Goal: Task Accomplishment & Management: Use online tool/utility

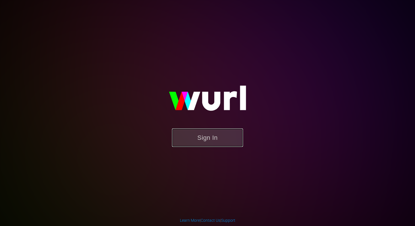
click at [211, 139] on button "Sign In" at bounding box center [207, 138] width 71 height 18
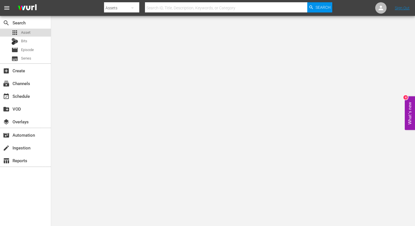
click at [24, 34] on span "Asset" at bounding box center [25, 33] width 9 height 6
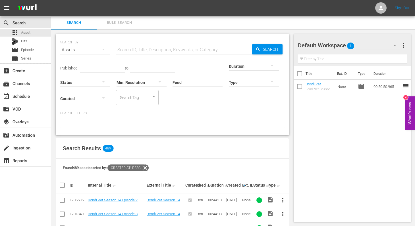
click at [131, 48] on input "text" at bounding box center [184, 50] width 136 height 14
type input "paramedics"
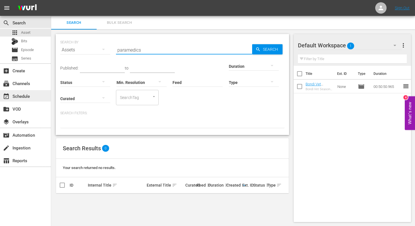
click at [17, 95] on div "event_available Schedule" at bounding box center [16, 95] width 32 height 5
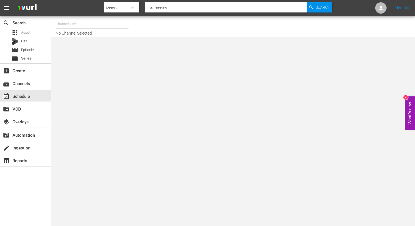
click at [67, 25] on input "text" at bounding box center [92, 24] width 73 height 14
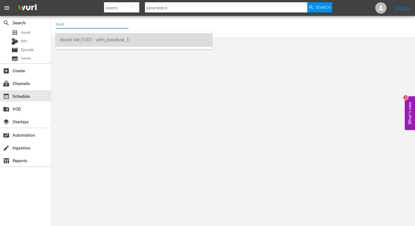
drag, startPoint x: 73, startPoint y: 43, endPoint x: 78, endPoint y: 51, distance: 10.3
click at [72, 43] on div "Bondi Vet (1301 - wtfn_bondivet_1)" at bounding box center [133, 40] width 147 height 14
type input "Bondi Vet (1301 - wtfn_bondivet_1)"
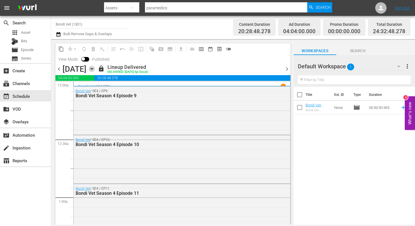
click at [93, 69] on icon "button" at bounding box center [91, 68] width 3 height 1
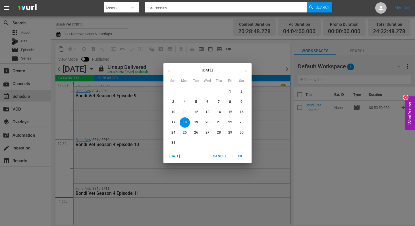
click at [136, 93] on div "[DATE] Sun Mon Tue Wed Thu Fri Sat 27 28 29 30 31 1 2 3 4 5 6 7 8 9 10 11 12 13…" at bounding box center [207, 113] width 415 height 226
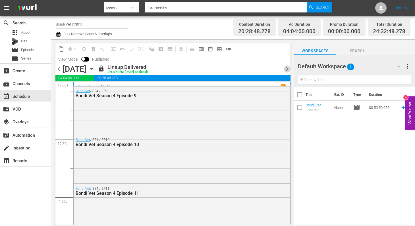
click at [286, 68] on span "chevron_right" at bounding box center [286, 69] width 7 height 7
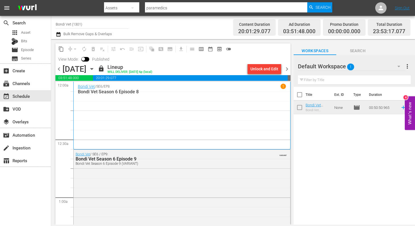
click at [286, 68] on span "chevron_right" at bounding box center [286, 69] width 7 height 7
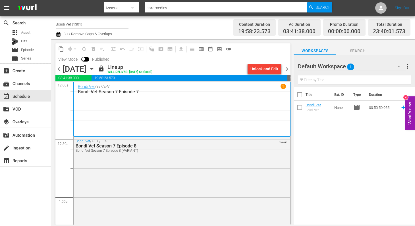
click at [287, 69] on span "chevron_right" at bounding box center [286, 69] width 7 height 7
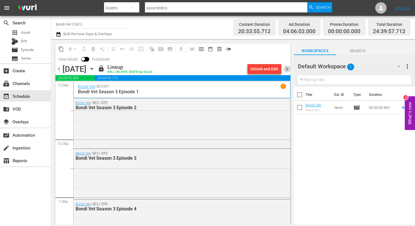
click at [287, 68] on span "chevron_right" at bounding box center [286, 69] width 7 height 7
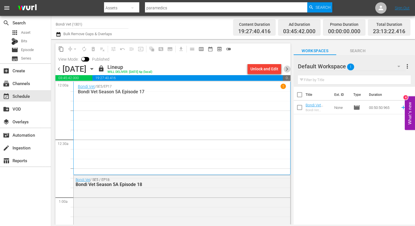
click at [288, 69] on span "chevron_right" at bounding box center [286, 69] width 7 height 7
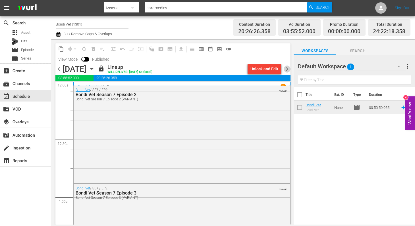
click at [288, 69] on span "chevron_right" at bounding box center [286, 69] width 7 height 7
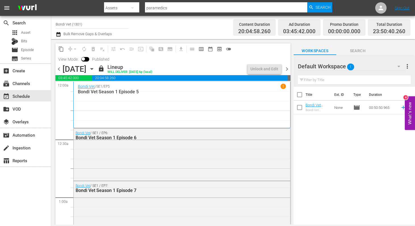
click at [288, 69] on span "chevron_right" at bounding box center [286, 69] width 7 height 7
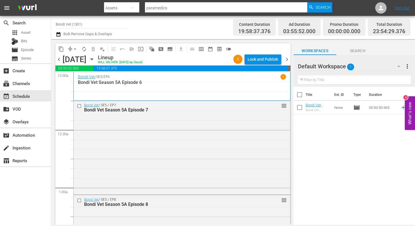
click at [95, 59] on icon "button" at bounding box center [92, 59] width 6 height 6
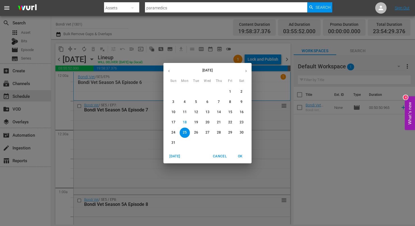
click at [247, 69] on icon "button" at bounding box center [246, 71] width 4 height 4
click at [239, 91] on span "6" at bounding box center [241, 91] width 10 height 5
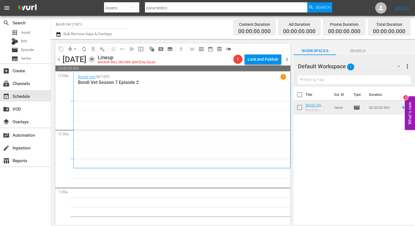
click at [93, 60] on icon "button" at bounding box center [91, 59] width 3 height 1
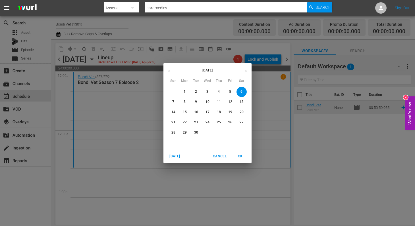
drag, startPoint x: 168, startPoint y: 72, endPoint x: 193, endPoint y: 85, distance: 28.2
click at [169, 72] on icon "button" at bounding box center [169, 71] width 4 height 4
click at [242, 122] on p "23" at bounding box center [241, 122] width 4 height 5
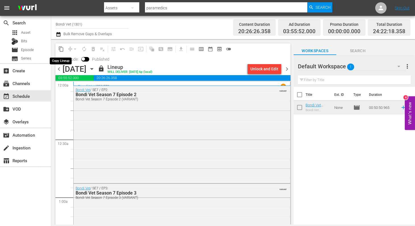
click at [61, 48] on span "content_copy" at bounding box center [61, 49] width 6 height 6
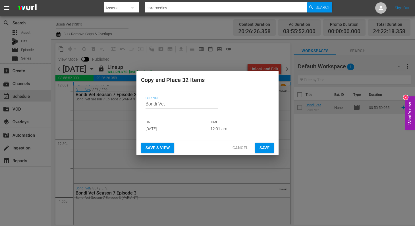
click at [177, 132] on input "[DATE]" at bounding box center [174, 129] width 59 height 9
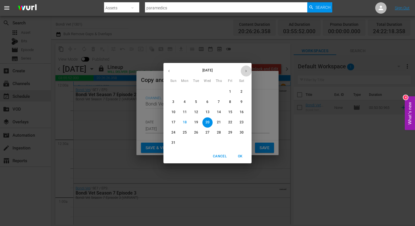
click at [245, 71] on icon "button" at bounding box center [246, 71] width 4 height 4
click at [241, 91] on p "6" at bounding box center [241, 91] width 2 height 5
type input "[DATE]"
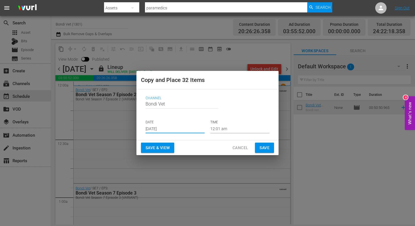
click at [158, 148] on span "Save & View" at bounding box center [157, 148] width 24 height 7
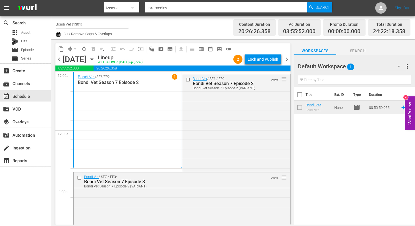
click at [187, 80] on input "checkbox" at bounding box center [188, 80] width 6 height 5
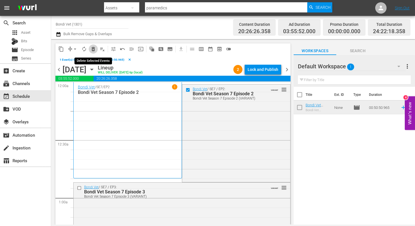
click at [93, 50] on span "delete_forever_outlined" at bounding box center [93, 49] width 6 height 6
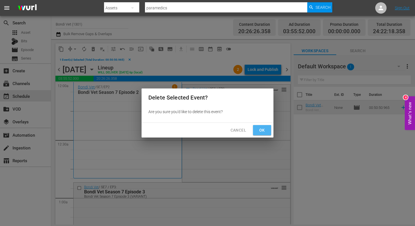
click at [263, 131] on span "Ok" at bounding box center [261, 130] width 9 height 7
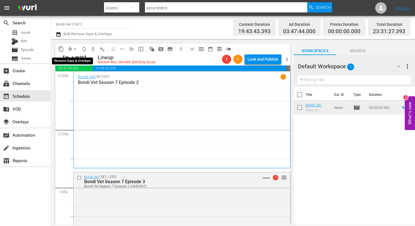
click at [75, 48] on span "arrow_drop_down" at bounding box center [75, 49] width 6 height 6
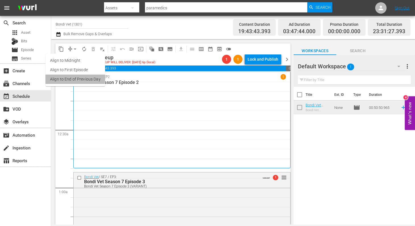
click at [58, 78] on li "Align to End of Previous Day" at bounding box center [75, 79] width 60 height 9
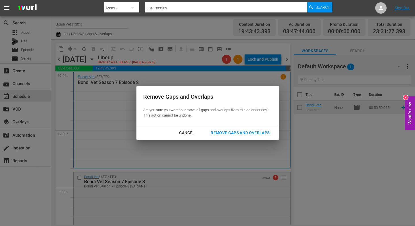
click at [249, 132] on div "Remove Gaps and Overlaps" at bounding box center [240, 133] width 68 height 7
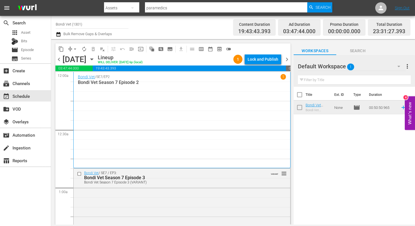
click at [139, 117] on div "Bondi Vet / SE7 / EP2 1 Bondi Vet Season 7 Episode 2" at bounding box center [182, 120] width 208 height 92
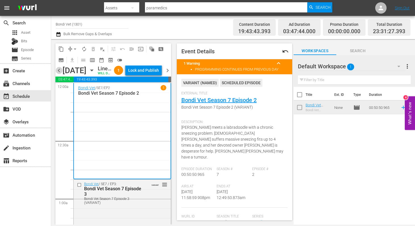
click at [58, 74] on span "chevron_left" at bounding box center [58, 70] width 7 height 7
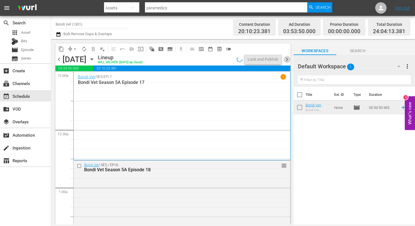
click at [288, 59] on span "chevron_right" at bounding box center [286, 59] width 7 height 7
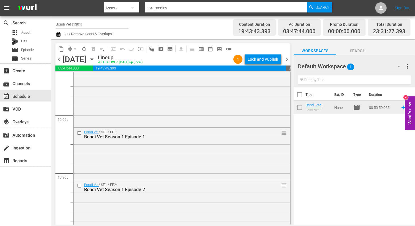
scroll to position [2670, 0]
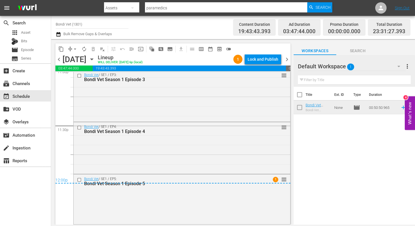
click at [286, 60] on span "chevron_right" at bounding box center [286, 59] width 7 height 7
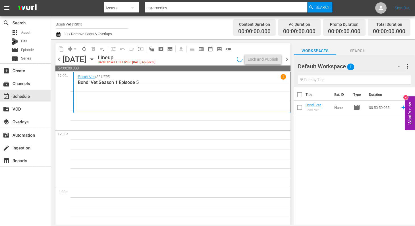
click at [95, 60] on icon "button" at bounding box center [92, 59] width 6 height 6
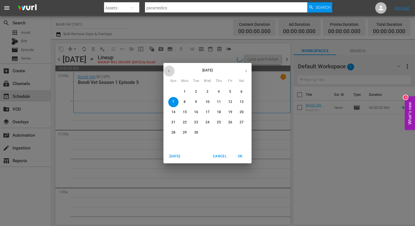
click at [167, 69] on button "button" at bounding box center [168, 71] width 11 height 11
click at [172, 133] on p "24" at bounding box center [173, 132] width 4 height 5
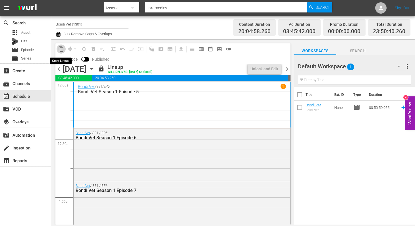
click at [60, 49] on span "content_copy" at bounding box center [61, 49] width 6 height 6
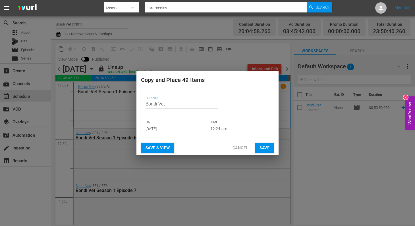
click at [179, 129] on input "[DATE]" at bounding box center [174, 129] width 59 height 9
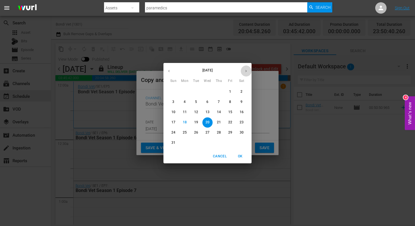
drag, startPoint x: 246, startPoint y: 70, endPoint x: 244, endPoint y: 78, distance: 8.5
click at [246, 71] on icon "button" at bounding box center [246, 71] width 4 height 4
drag, startPoint x: 174, startPoint y: 104, endPoint x: 172, endPoint y: 114, distance: 9.8
click at [174, 104] on p "7" at bounding box center [173, 102] width 2 height 5
type input "[DATE]"
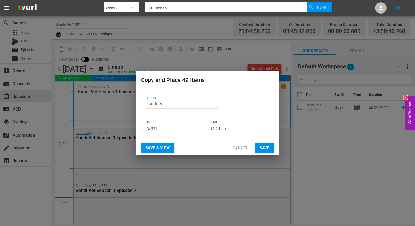
click at [154, 148] on span "Save & View" at bounding box center [157, 148] width 24 height 7
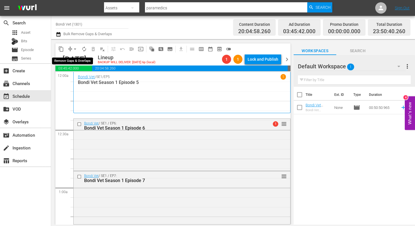
click at [76, 49] on span "arrow_drop_down" at bounding box center [75, 49] width 6 height 6
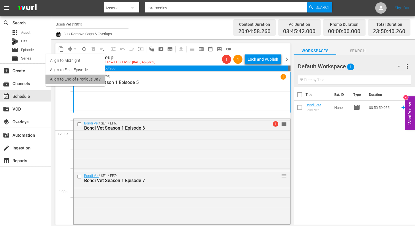
click at [72, 79] on li "Align to End of Previous Day" at bounding box center [75, 79] width 60 height 9
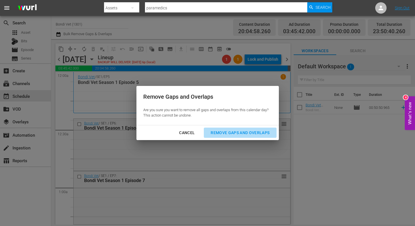
drag, startPoint x: 226, startPoint y: 131, endPoint x: 223, endPoint y: 134, distance: 3.8
click at [226, 131] on div "Remove Gaps and Overlaps" at bounding box center [240, 133] width 68 height 7
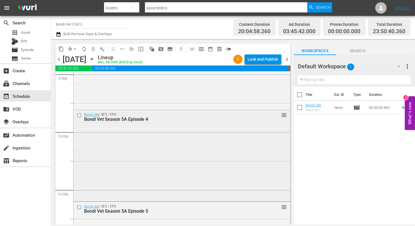
scroll to position [2538, 0]
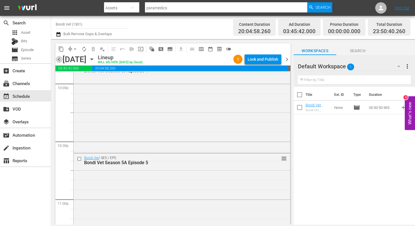
click at [59, 60] on span "chevron_left" at bounding box center [58, 59] width 7 height 7
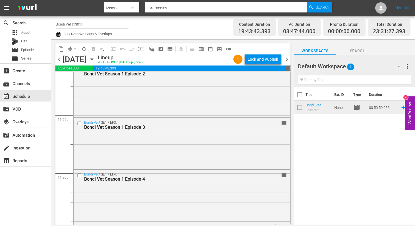
scroll to position [2670, 0]
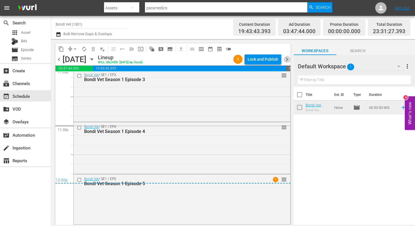
click at [287, 58] on span "chevron_right" at bounding box center [286, 59] width 7 height 7
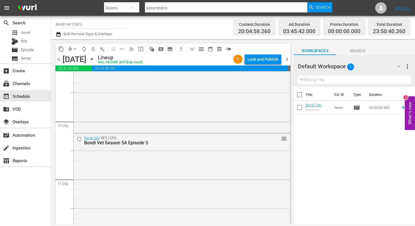
scroll to position [2652, 0]
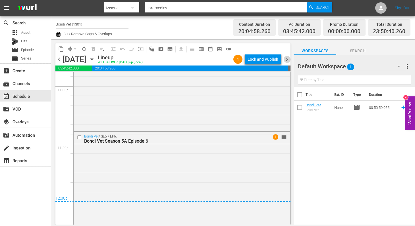
click at [287, 60] on span "chevron_right" at bounding box center [286, 59] width 7 height 7
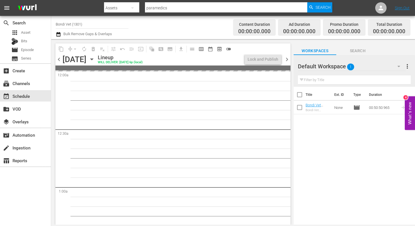
click at [95, 58] on icon "button" at bounding box center [92, 59] width 6 height 6
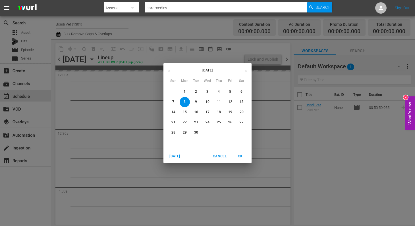
drag, startPoint x: 168, startPoint y: 71, endPoint x: 174, endPoint y: 74, distance: 6.0
click at [168, 71] on icon "button" at bounding box center [169, 71] width 4 height 4
click at [182, 132] on span "25" at bounding box center [185, 132] width 10 height 5
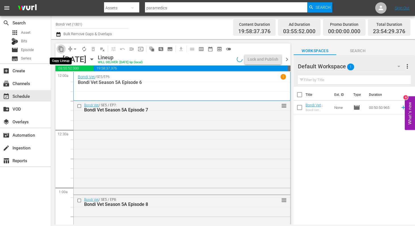
click at [61, 48] on span "content_copy" at bounding box center [61, 49] width 6 height 6
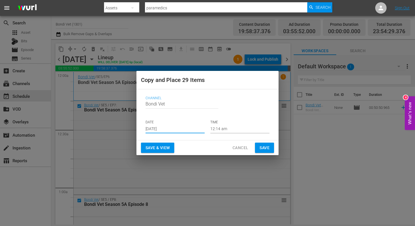
click at [182, 129] on input "[DATE]" at bounding box center [174, 129] width 59 height 9
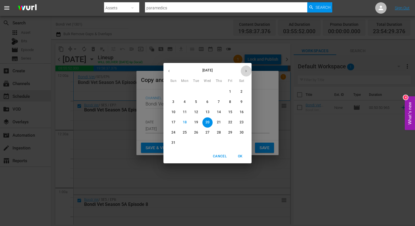
drag, startPoint x: 245, startPoint y: 72, endPoint x: 244, endPoint y: 78, distance: 6.7
click at [245, 72] on icon "button" at bounding box center [246, 71] width 4 height 4
click at [183, 102] on p "8" at bounding box center [184, 102] width 2 height 5
type input "Sep 8th 2025"
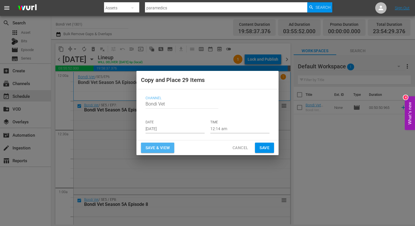
click at [158, 147] on span "Save & View" at bounding box center [157, 148] width 24 height 7
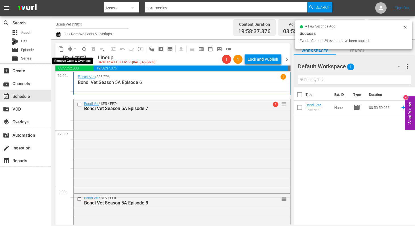
click at [76, 48] on span "arrow_drop_down" at bounding box center [75, 49] width 6 height 6
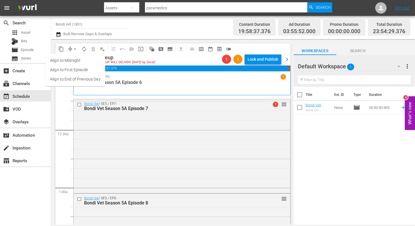
click at [67, 79] on li "Align to End of Previous Day" at bounding box center [75, 79] width 60 height 9
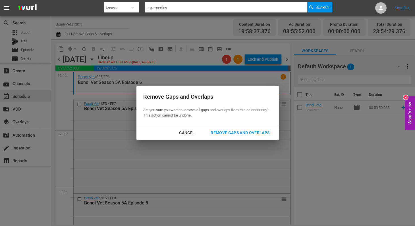
drag, startPoint x: 230, startPoint y: 134, endPoint x: 226, endPoint y: 134, distance: 4.0
click at [230, 134] on div "Remove Gaps and Overlaps" at bounding box center [240, 133] width 68 height 7
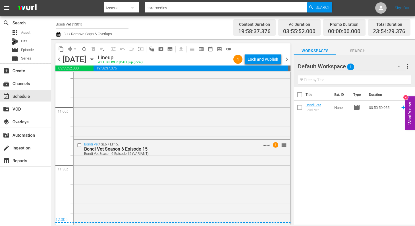
scroll to position [2641, 0]
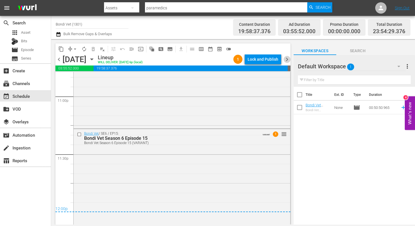
click at [289, 61] on span "chevron_right" at bounding box center [286, 59] width 7 height 7
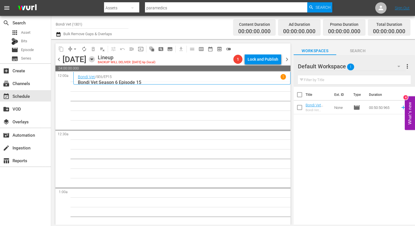
click at [95, 58] on icon "button" at bounding box center [92, 59] width 6 height 6
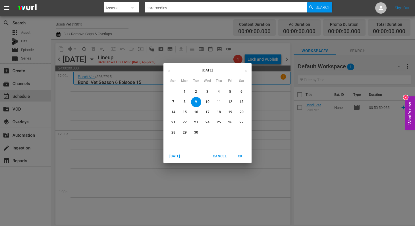
click at [169, 70] on icon "button" at bounding box center [169, 71] width 4 height 4
click at [196, 132] on p "26" at bounding box center [196, 132] width 4 height 5
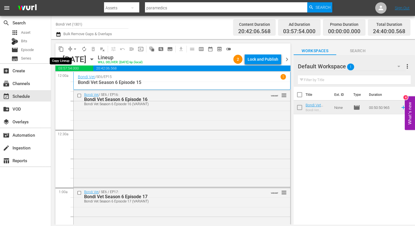
click at [61, 49] on span "content_copy" at bounding box center [61, 49] width 6 height 6
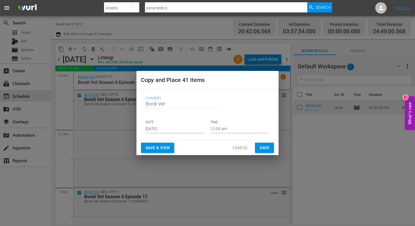
click at [176, 129] on input "[DATE]" at bounding box center [174, 129] width 59 height 9
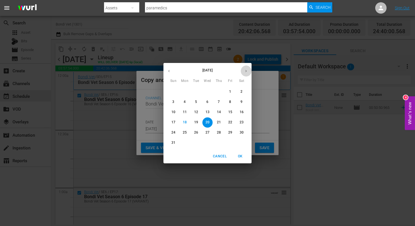
drag, startPoint x: 247, startPoint y: 72, endPoint x: 247, endPoint y: 84, distance: 11.9
click at [247, 73] on icon "button" at bounding box center [246, 71] width 4 height 4
click at [196, 101] on p "9" at bounding box center [196, 102] width 2 height 5
type input "Sep 9th 2025"
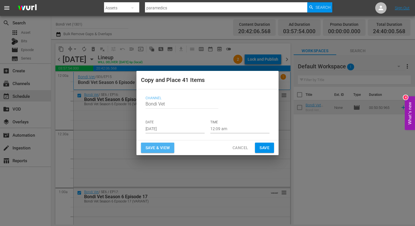
click at [153, 147] on span "Save & View" at bounding box center [157, 148] width 24 height 7
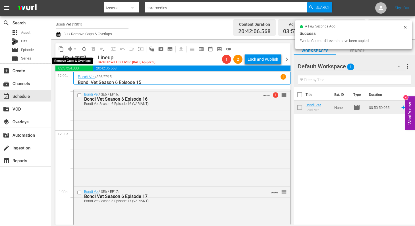
click at [74, 49] on span "arrow_drop_down" at bounding box center [75, 49] width 6 height 6
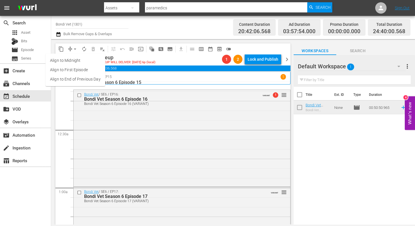
click at [64, 80] on li "Align to End of Previous Day" at bounding box center [75, 79] width 60 height 9
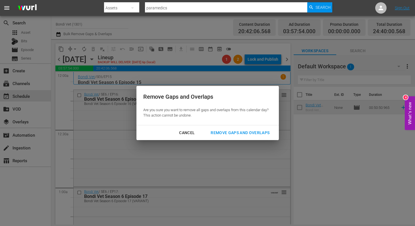
click at [224, 131] on div "Remove Gaps and Overlaps" at bounding box center [240, 133] width 68 height 7
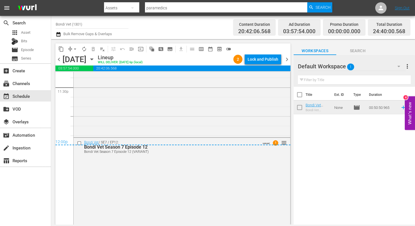
scroll to position [2718, 0]
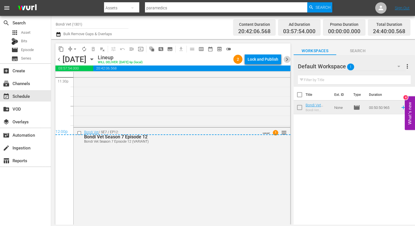
click at [287, 58] on span "chevron_right" at bounding box center [286, 59] width 7 height 7
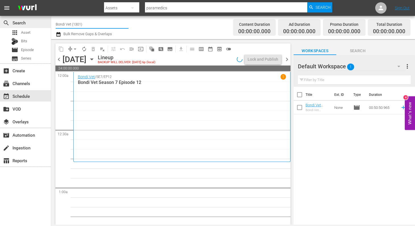
drag, startPoint x: 87, startPoint y: 23, endPoint x: 44, endPoint y: 24, distance: 43.2
click at [51, 0] on div "search Search apps Asset Bits movie Episode subtitles Series add_box Create sub…" at bounding box center [233, 0] width 364 height 0
type input "k"
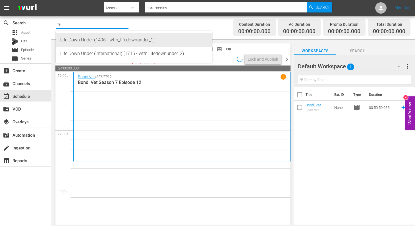
drag, startPoint x: 72, startPoint y: 43, endPoint x: 70, endPoint y: 47, distance: 4.2
click at [72, 43] on div "Life Down Under (1496 - wtfn_lifedownunder_1)" at bounding box center [133, 40] width 147 height 14
type input "Life Down Under (1496 - wtfn_lifedownunder_1)"
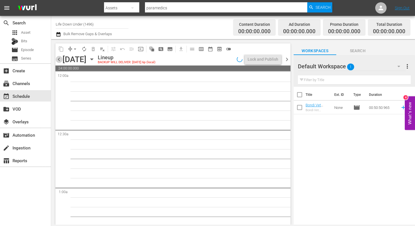
click at [60, 59] on span "chevron_left" at bounding box center [58, 59] width 7 height 7
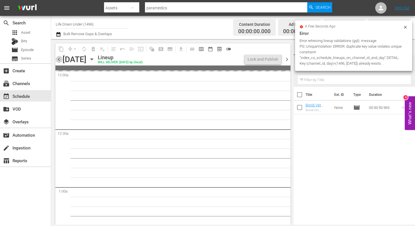
click at [60, 59] on span "chevron_left" at bounding box center [58, 59] width 7 height 7
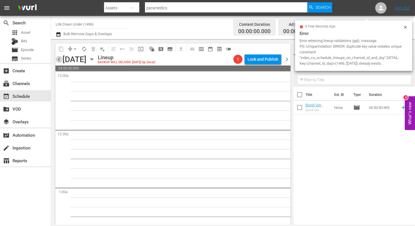
click at [60, 59] on span "chevron_left" at bounding box center [58, 59] width 7 height 7
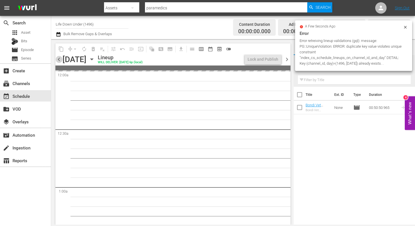
click at [60, 59] on span "chevron_left" at bounding box center [58, 59] width 7 height 7
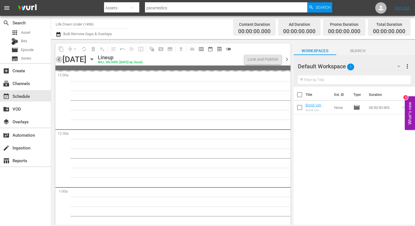
click at [60, 59] on span "chevron_left" at bounding box center [58, 59] width 7 height 7
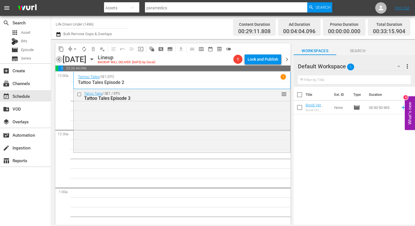
click at [60, 59] on span "chevron_left" at bounding box center [58, 59] width 7 height 7
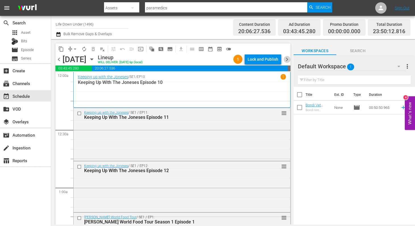
click at [288, 59] on span "chevron_right" at bounding box center [286, 59] width 7 height 7
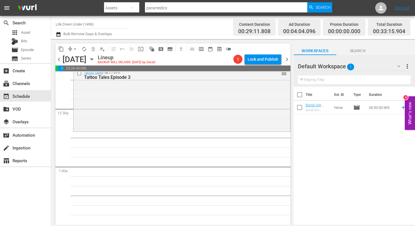
scroll to position [16, 0]
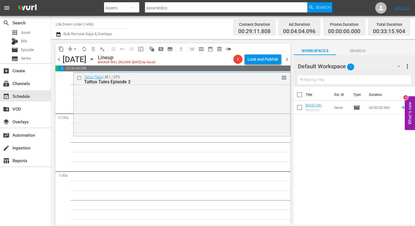
click at [93, 59] on icon "button" at bounding box center [91, 59] width 3 height 1
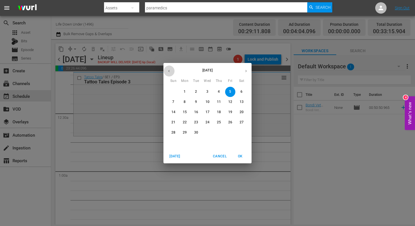
drag, startPoint x: 169, startPoint y: 71, endPoint x: 196, endPoint y: 82, distance: 28.8
click at [170, 71] on icon "button" at bounding box center [169, 71] width 4 height 4
click at [241, 122] on p "23" at bounding box center [241, 122] width 4 height 5
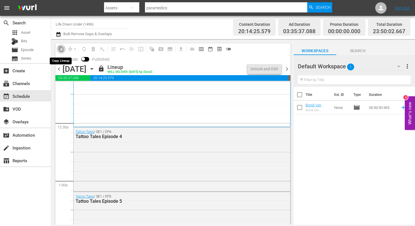
click at [61, 50] on span "content_copy" at bounding box center [61, 49] width 6 height 6
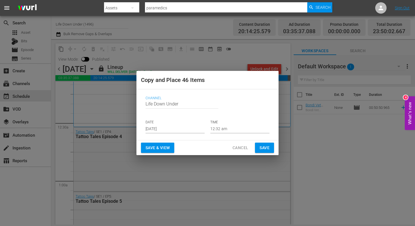
click at [179, 129] on input "[DATE]" at bounding box center [174, 129] width 59 height 9
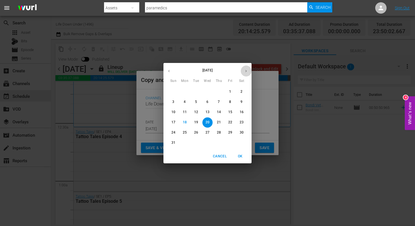
drag, startPoint x: 246, startPoint y: 71, endPoint x: 241, endPoint y: 83, distance: 12.5
click at [246, 71] on icon "button" at bounding box center [246, 71] width 4 height 4
drag, startPoint x: 230, startPoint y: 91, endPoint x: 233, endPoint y: 97, distance: 6.9
click at [230, 92] on p "5" at bounding box center [230, 91] width 2 height 5
type input "[DATE]"
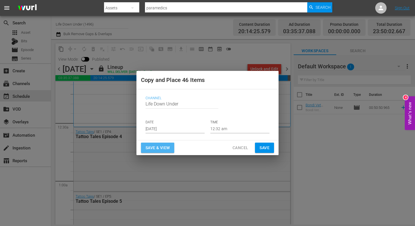
click at [153, 149] on span "Save & View" at bounding box center [157, 148] width 24 height 7
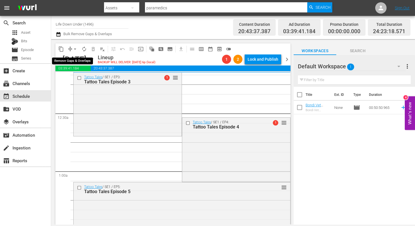
click at [76, 49] on span "arrow_drop_down" at bounding box center [75, 49] width 6 height 6
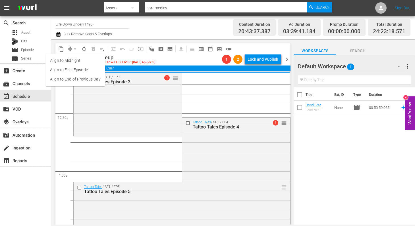
click at [60, 70] on li "Align to First Episode" at bounding box center [75, 69] width 60 height 9
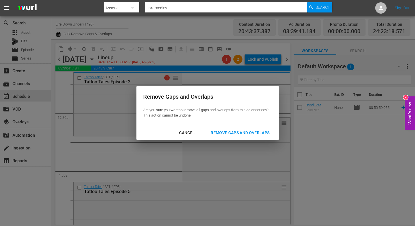
drag, startPoint x: 237, startPoint y: 132, endPoint x: 196, endPoint y: 137, distance: 40.6
click at [236, 133] on div "Remove Gaps and Overlaps" at bounding box center [240, 133] width 68 height 7
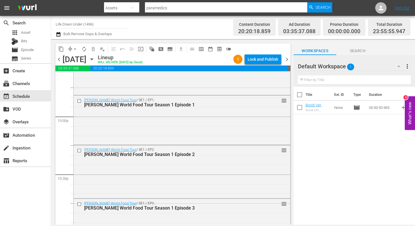
scroll to position [2638, 0]
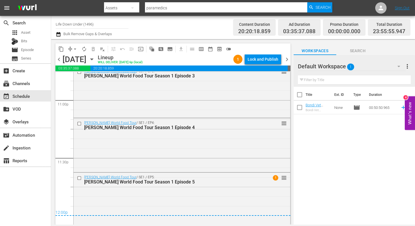
drag, startPoint x: 287, startPoint y: 58, endPoint x: 283, endPoint y: 64, distance: 7.7
click at [287, 58] on span "chevron_right" at bounding box center [286, 59] width 7 height 7
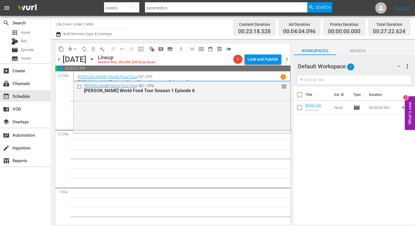
click at [93, 59] on icon "button" at bounding box center [91, 59] width 3 height 1
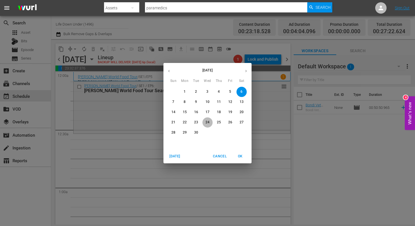
click at [206, 124] on p "24" at bounding box center [207, 122] width 4 height 5
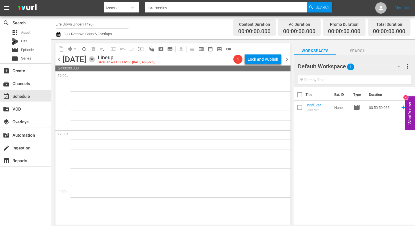
click at [95, 58] on icon "button" at bounding box center [92, 59] width 6 height 6
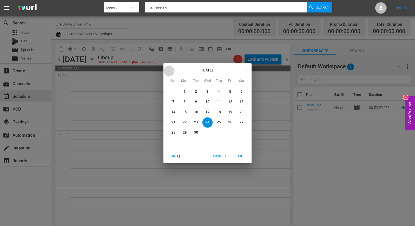
drag, startPoint x: 169, startPoint y: 69, endPoint x: 173, endPoint y: 70, distance: 3.5
click at [169, 69] on icon "button" at bounding box center [169, 71] width 4 height 4
click at [173, 132] on p "24" at bounding box center [173, 132] width 4 height 5
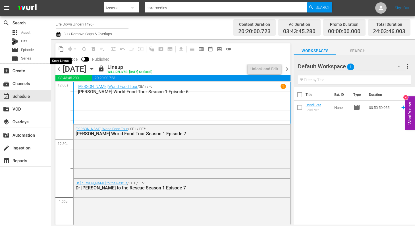
click at [61, 49] on span "content_copy" at bounding box center [61, 49] width 6 height 6
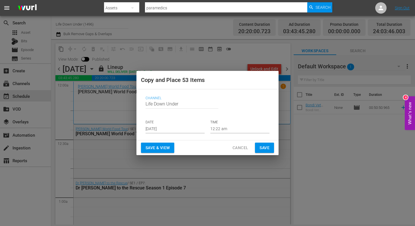
click at [179, 129] on input "[DATE]" at bounding box center [174, 129] width 59 height 9
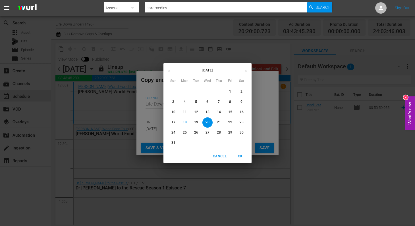
click at [247, 71] on icon "button" at bounding box center [246, 71] width 4 height 4
drag, startPoint x: 242, startPoint y: 92, endPoint x: 247, endPoint y: 97, distance: 7.2
click at [243, 93] on span "6" at bounding box center [241, 91] width 10 height 5
type input "[DATE]"
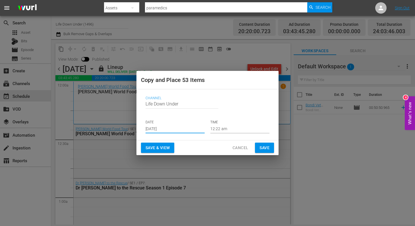
click at [162, 146] on span "Save & View" at bounding box center [157, 148] width 24 height 7
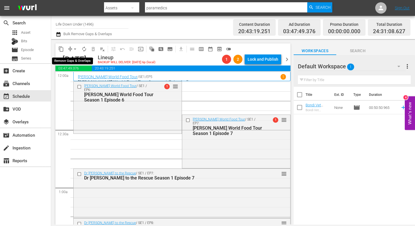
click at [74, 50] on span "arrow_drop_down" at bounding box center [75, 49] width 6 height 6
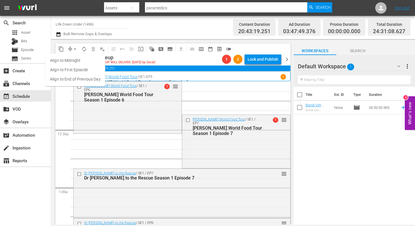
click at [62, 70] on li "Align to First Episode" at bounding box center [75, 69] width 60 height 9
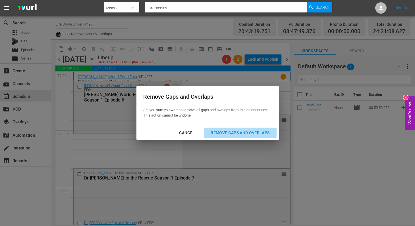
drag, startPoint x: 226, startPoint y: 131, endPoint x: 228, endPoint y: 137, distance: 5.9
click at [226, 131] on div "Remove Gaps and Overlaps" at bounding box center [240, 133] width 68 height 7
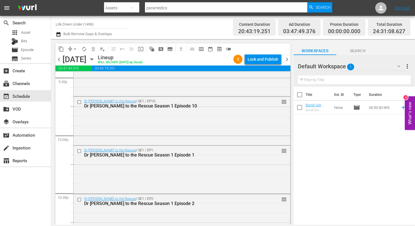
scroll to position [2697, 0]
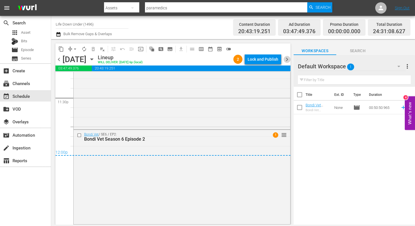
click at [287, 61] on span "chevron_right" at bounding box center [286, 59] width 7 height 7
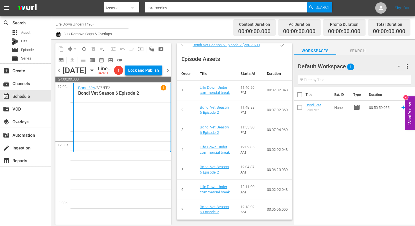
scroll to position [405, 0]
click at [93, 71] on icon "button" at bounding box center [91, 70] width 3 height 1
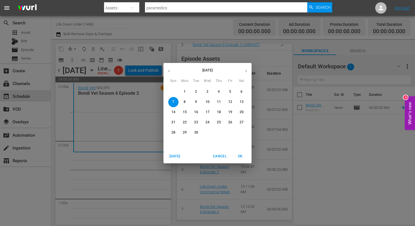
click at [169, 71] on icon "button" at bounding box center [169, 71] width 4 height 4
click at [183, 133] on p "25" at bounding box center [185, 132] width 4 height 5
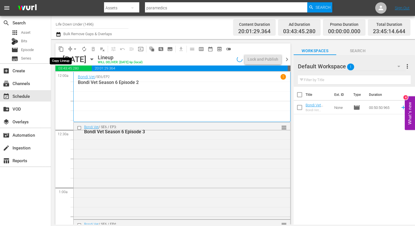
click at [61, 49] on span "content_copy" at bounding box center [61, 49] width 6 height 6
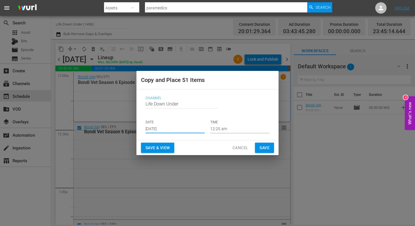
click at [175, 130] on input "[DATE]" at bounding box center [174, 129] width 59 height 9
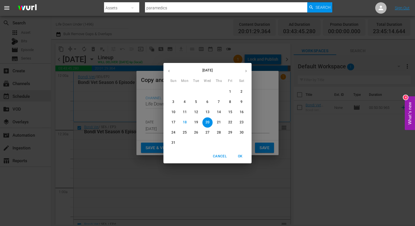
drag, startPoint x: 245, startPoint y: 72, endPoint x: 243, endPoint y: 82, distance: 10.0
click at [245, 72] on icon "button" at bounding box center [246, 71] width 4 height 4
click at [172, 102] on p "7" at bounding box center [173, 102] width 2 height 5
type input "[DATE]"
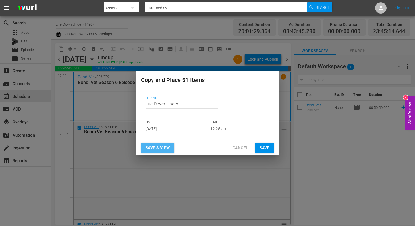
click at [158, 149] on span "Save & View" at bounding box center [157, 148] width 24 height 7
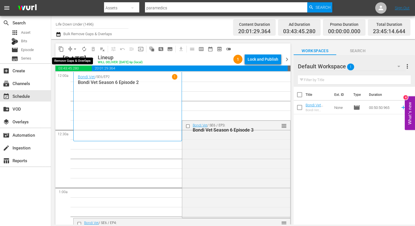
click at [75, 47] on span "arrow_drop_down" at bounding box center [75, 49] width 6 height 6
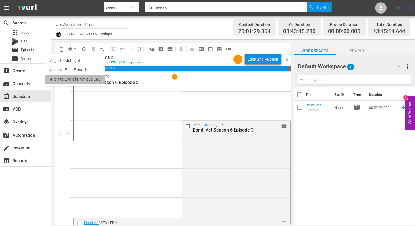
click at [60, 76] on li "Align to End of Previous Day" at bounding box center [75, 79] width 60 height 9
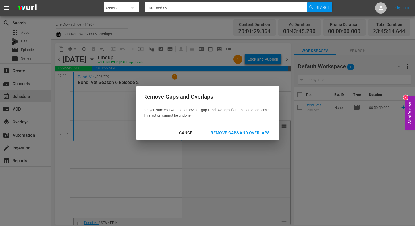
drag, startPoint x: 227, startPoint y: 132, endPoint x: 195, endPoint y: 135, distance: 31.9
click at [226, 132] on div "Remove Gaps and Overlaps" at bounding box center [240, 133] width 68 height 7
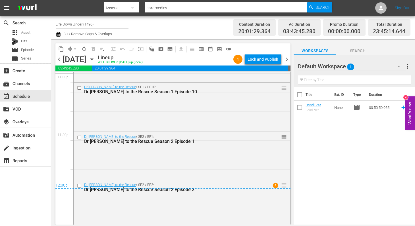
scroll to position [2669, 0]
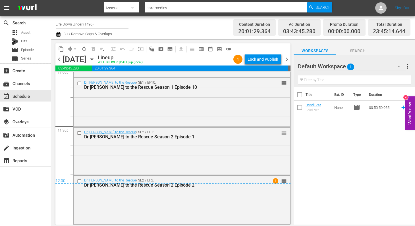
click at [285, 60] on span "chevron_right" at bounding box center [286, 59] width 7 height 7
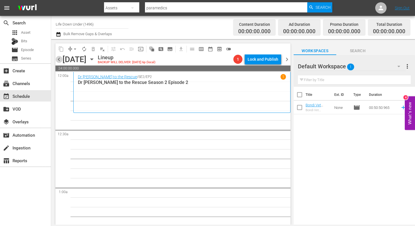
click at [57, 59] on span "chevron_left" at bounding box center [58, 59] width 7 height 7
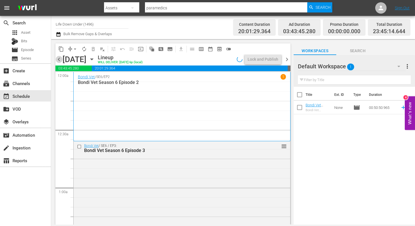
click at [58, 59] on span "chevron_left" at bounding box center [58, 59] width 7 height 7
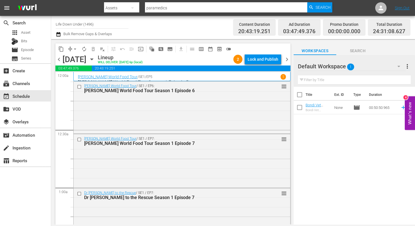
drag, startPoint x: 59, startPoint y: 58, endPoint x: 65, endPoint y: 63, distance: 7.9
click at [59, 58] on span "chevron_left" at bounding box center [58, 59] width 7 height 7
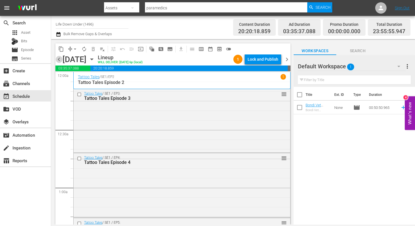
click at [59, 59] on span "chevron_left" at bounding box center [58, 59] width 7 height 7
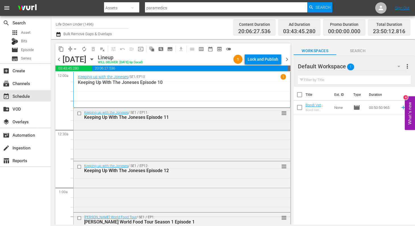
click at [59, 61] on span "chevron_left" at bounding box center [58, 59] width 7 height 7
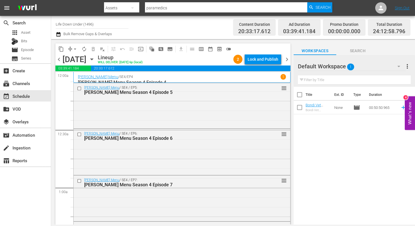
click at [287, 59] on span "chevron_right" at bounding box center [286, 59] width 7 height 7
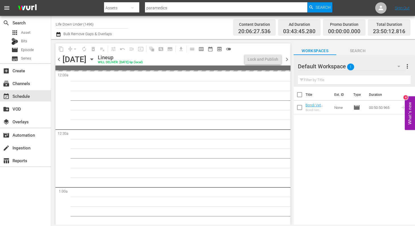
click at [287, 59] on span "chevron_right" at bounding box center [286, 59] width 7 height 7
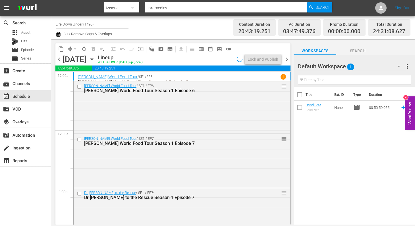
click at [287, 59] on span "chevron_right" at bounding box center [286, 59] width 7 height 7
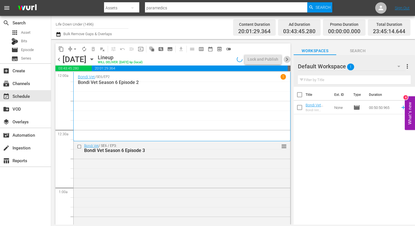
click at [286, 59] on span "chevron_right" at bounding box center [286, 59] width 7 height 7
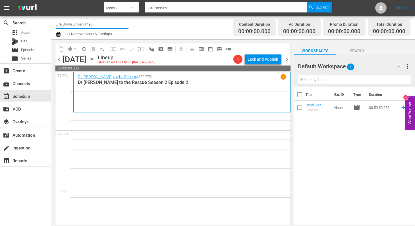
drag, startPoint x: 94, startPoint y: 24, endPoint x: 63, endPoint y: 25, distance: 31.0
click at [59, 25] on input "Life Down Under (1496)" at bounding box center [92, 24] width 73 height 14
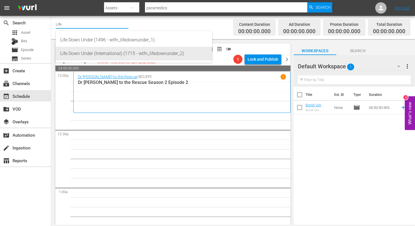
click at [123, 51] on div "Life Down Under (International) (1715 - wtfn_lifedownunder_2)" at bounding box center [133, 54] width 147 height 14
type input "Life Down Under (International) (1715 - wtfn_lifedownunder_2)"
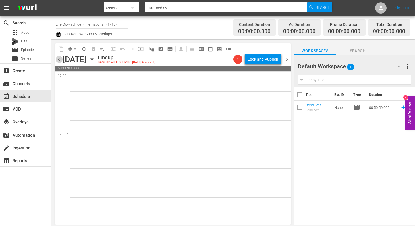
click at [58, 60] on span "chevron_left" at bounding box center [58, 59] width 7 height 7
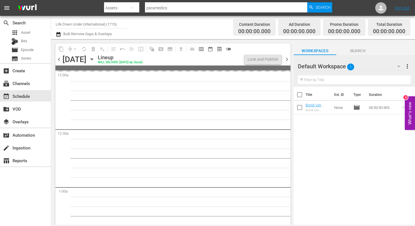
click at [58, 60] on span "chevron_left" at bounding box center [58, 59] width 7 height 7
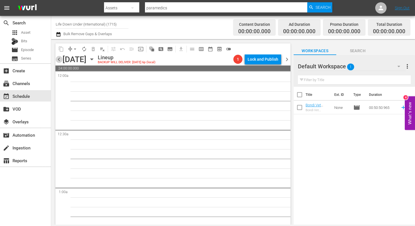
click at [58, 60] on span "chevron_left" at bounding box center [58, 59] width 7 height 7
click at [95, 58] on icon "button" at bounding box center [92, 59] width 6 height 6
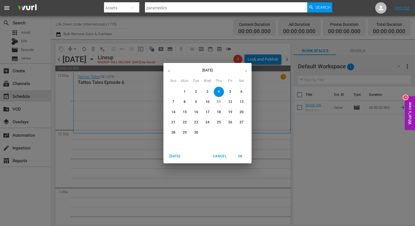
drag, startPoint x: 170, startPoint y: 71, endPoint x: 174, endPoint y: 71, distance: 3.7
click at [170, 71] on icon "button" at bounding box center [169, 71] width 4 height 4
click at [230, 121] on p "22" at bounding box center [230, 122] width 4 height 5
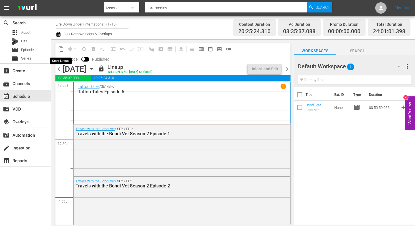
click at [60, 49] on span "content_copy" at bounding box center [61, 49] width 6 height 6
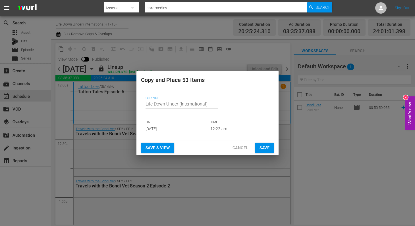
click at [176, 130] on input "[DATE]" at bounding box center [174, 129] width 59 height 9
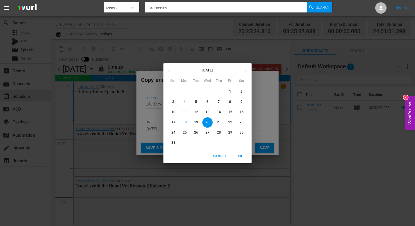
click at [246, 70] on icon "button" at bounding box center [246, 71] width 4 height 4
drag, startPoint x: 229, startPoint y: 91, endPoint x: 228, endPoint y: 100, distance: 9.5
click at [229, 91] on p "5" at bounding box center [230, 91] width 2 height 5
type input "[DATE]"
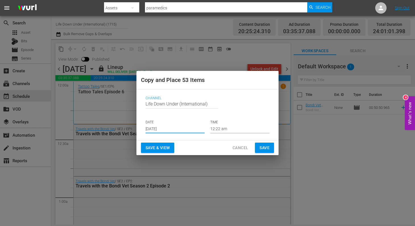
click at [162, 146] on span "Save & View" at bounding box center [157, 148] width 24 height 7
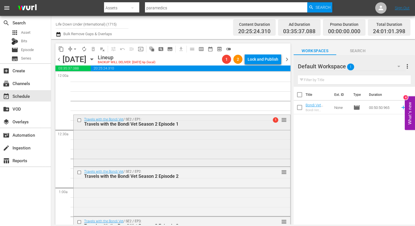
click at [80, 120] on input "checkbox" at bounding box center [80, 120] width 6 height 5
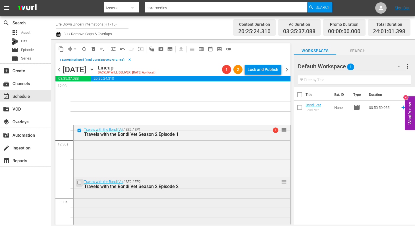
click at [79, 183] on input "checkbox" at bounding box center [80, 183] width 6 height 5
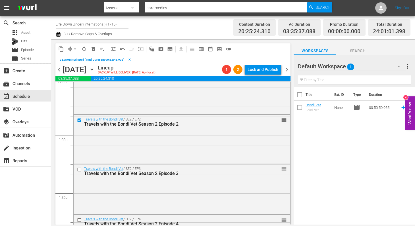
scroll to position [70, 0]
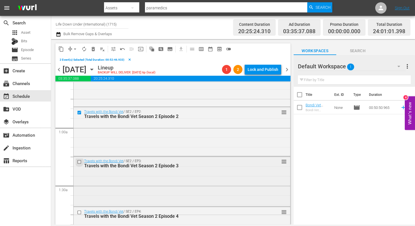
click at [79, 164] on input "checkbox" at bounding box center [80, 162] width 6 height 5
click at [79, 212] on input "checkbox" at bounding box center [80, 212] width 6 height 5
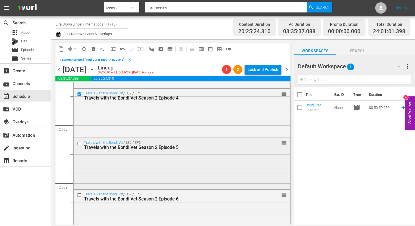
scroll to position [194, 0]
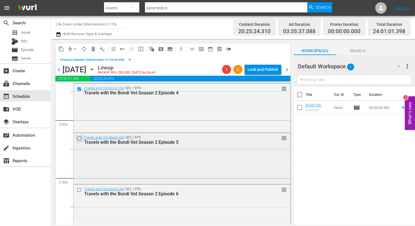
click at [78, 138] on input "checkbox" at bounding box center [80, 138] width 6 height 5
click at [79, 190] on input "checkbox" at bounding box center [80, 190] width 6 height 5
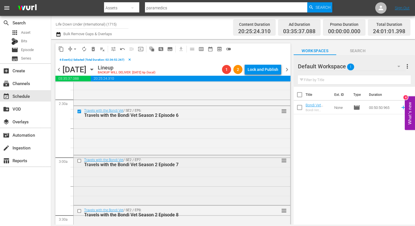
scroll to position [276, 0]
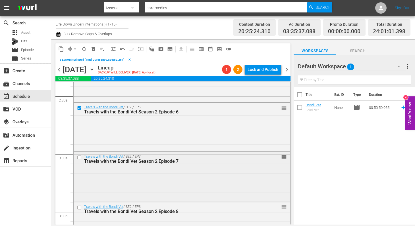
click at [80, 160] on input "checkbox" at bounding box center [80, 157] width 6 height 5
click at [80, 207] on input "checkbox" at bounding box center [80, 207] width 6 height 5
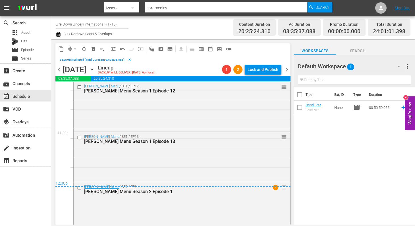
scroll to position [2683, 0]
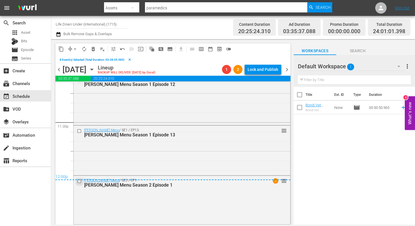
drag, startPoint x: 78, startPoint y: 181, endPoint x: 80, endPoint y: 176, distance: 5.1
click at [78, 181] on input "checkbox" at bounding box center [80, 181] width 6 height 5
click at [79, 131] on input "checkbox" at bounding box center [80, 131] width 6 height 5
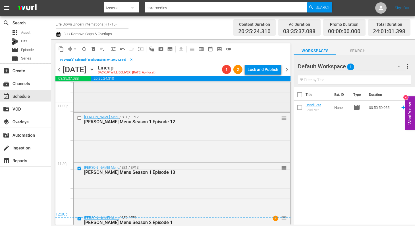
scroll to position [2643, 0]
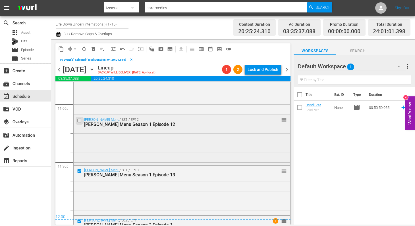
click at [79, 122] on input "checkbox" at bounding box center [80, 120] width 6 height 5
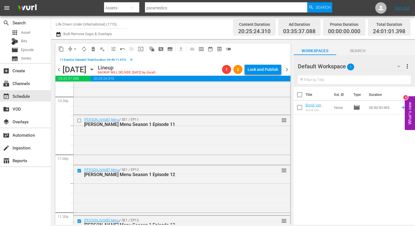
scroll to position [2579, 0]
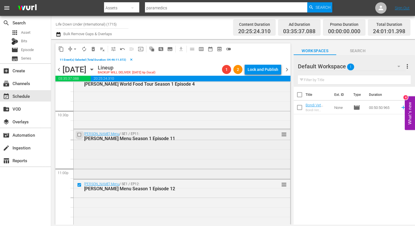
click at [79, 135] on input "checkbox" at bounding box center [80, 135] width 6 height 5
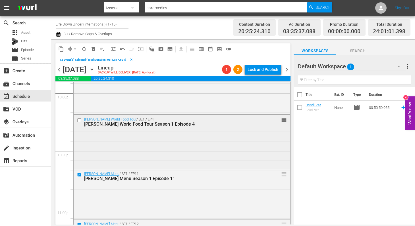
scroll to position [2534, 0]
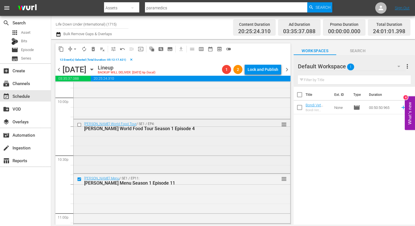
click at [80, 124] on input "checkbox" at bounding box center [80, 125] width 6 height 5
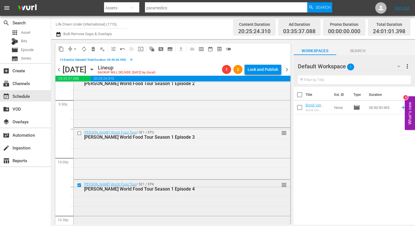
scroll to position [2459, 0]
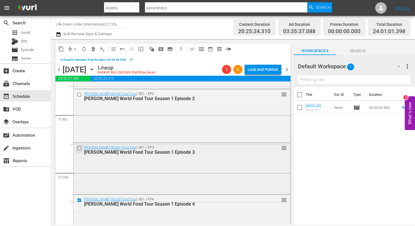
click at [79, 149] on input "checkbox" at bounding box center [80, 148] width 6 height 5
click at [79, 96] on input "checkbox" at bounding box center [80, 94] width 6 height 5
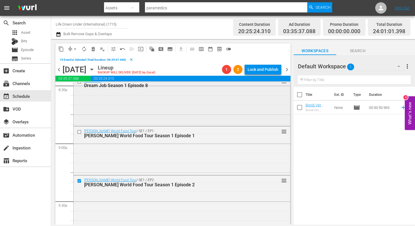
scroll to position [2366, 0]
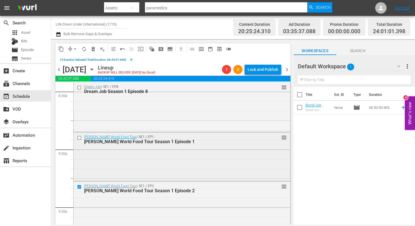
click at [78, 138] on input "checkbox" at bounding box center [80, 137] width 6 height 5
click at [78, 88] on input "checkbox" at bounding box center [80, 87] width 6 height 5
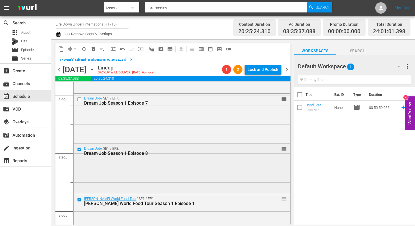
scroll to position [2302, 0]
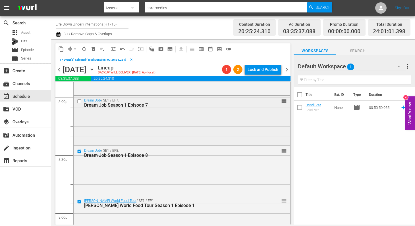
click at [79, 102] on input "checkbox" at bounding box center [80, 101] width 6 height 5
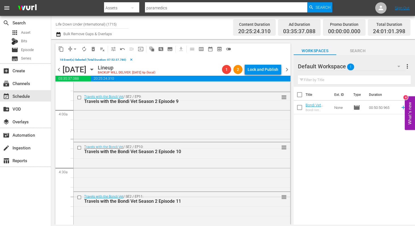
scroll to position [436, 0]
click at [78, 97] on input "checkbox" at bounding box center [80, 97] width 6 height 5
click at [80, 148] on input "checkbox" at bounding box center [80, 147] width 6 height 5
click at [80, 196] on input "checkbox" at bounding box center [80, 197] width 6 height 5
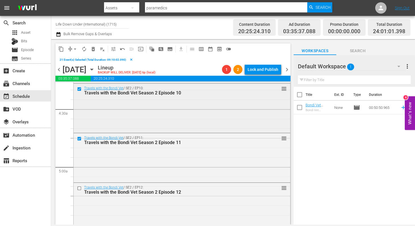
scroll to position [502, 0]
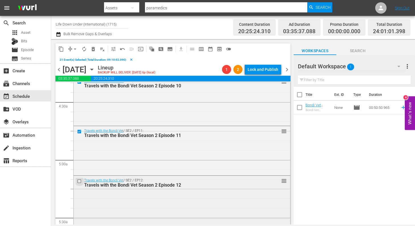
click at [80, 181] on input "checkbox" at bounding box center [80, 181] width 6 height 5
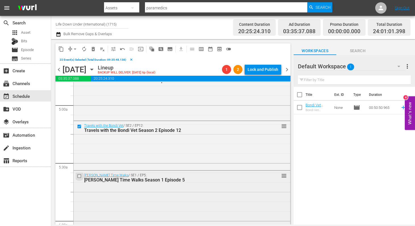
click at [80, 177] on input "checkbox" at bounding box center [80, 176] width 6 height 5
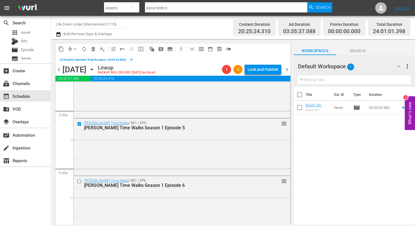
scroll to position [622, 0]
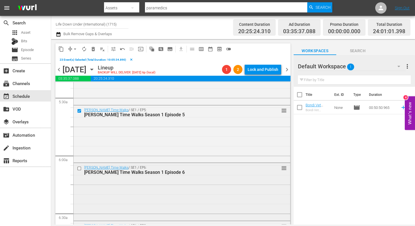
click at [79, 169] on input "checkbox" at bounding box center [80, 168] width 6 height 5
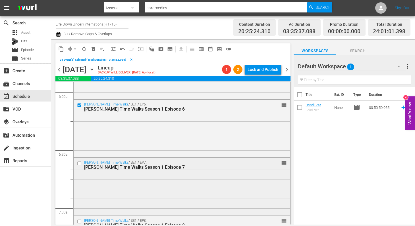
scroll to position [686, 0]
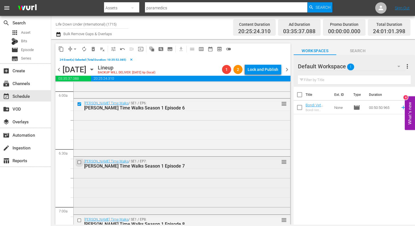
click at [80, 162] on input "checkbox" at bounding box center [80, 162] width 6 height 5
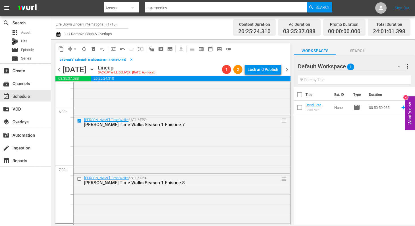
scroll to position [738, 0]
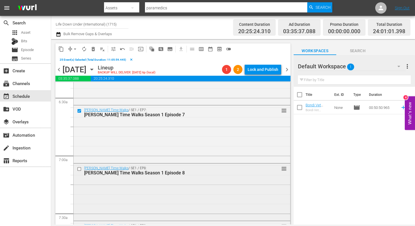
click at [79, 170] on input "checkbox" at bounding box center [80, 169] width 6 height 5
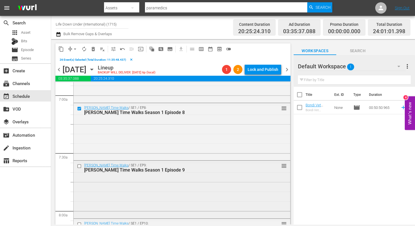
click at [79, 165] on input "checkbox" at bounding box center [80, 166] width 6 height 5
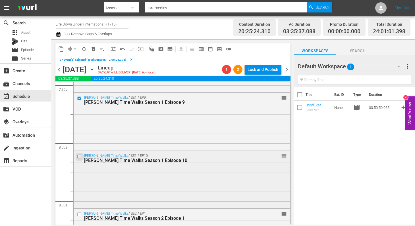
click at [79, 158] on input "checkbox" at bounding box center [80, 157] width 6 height 5
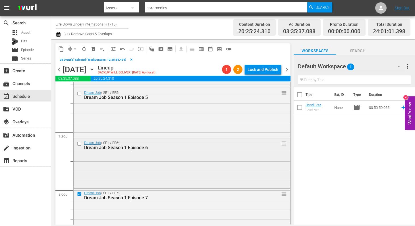
scroll to position [2208, 0]
click at [78, 145] on input "checkbox" at bounding box center [80, 145] width 6 height 5
click at [79, 95] on input "checkbox" at bounding box center [80, 94] width 6 height 5
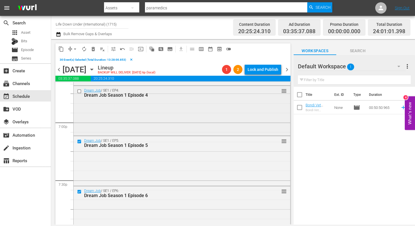
scroll to position [2159, 0]
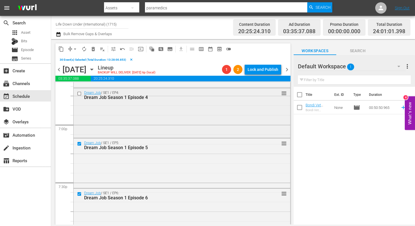
click at [79, 95] on input "checkbox" at bounding box center [80, 93] width 6 height 5
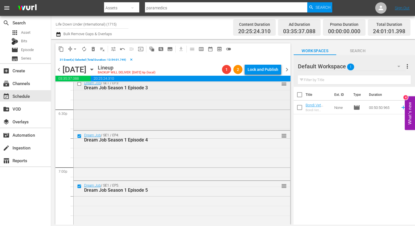
scroll to position [2110, 0]
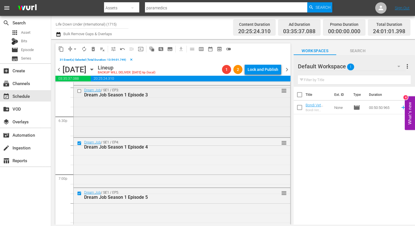
click at [79, 93] on input "checkbox" at bounding box center [80, 91] width 6 height 5
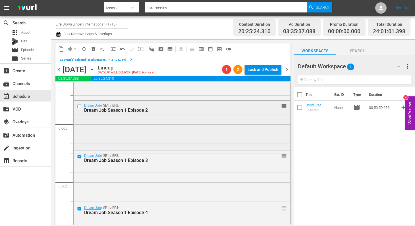
scroll to position [2043, 0]
click at [81, 107] on input "checkbox" at bounding box center [80, 107] width 6 height 5
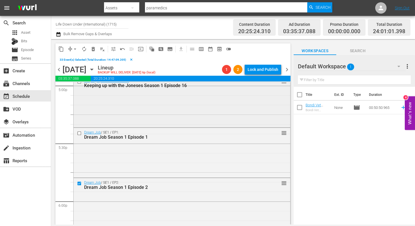
scroll to position [1966, 0]
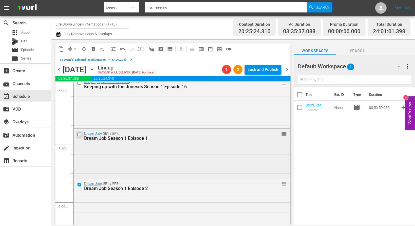
click at [80, 134] on input "checkbox" at bounding box center [80, 134] width 6 height 5
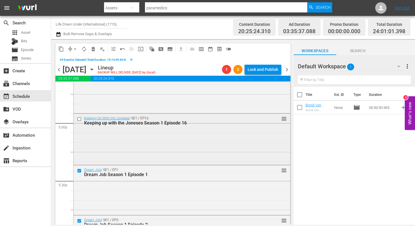
scroll to position [1928, 0]
click at [79, 120] on input "checkbox" at bounding box center [80, 120] width 6 height 5
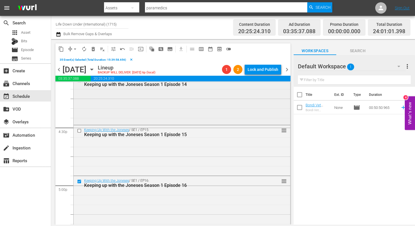
scroll to position [1862, 0]
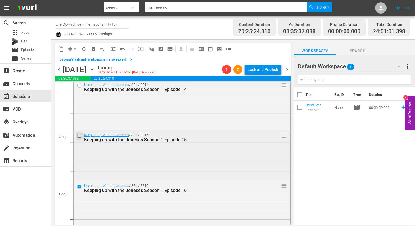
click at [78, 135] on input "checkbox" at bounding box center [80, 136] width 6 height 5
click at [78, 86] on input "checkbox" at bounding box center [80, 86] width 6 height 5
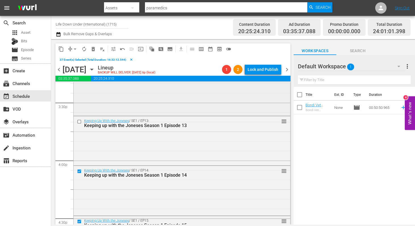
scroll to position [1775, 0]
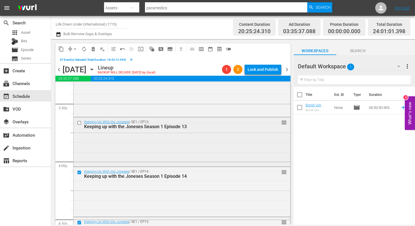
click at [80, 123] on input "checkbox" at bounding box center [80, 123] width 6 height 5
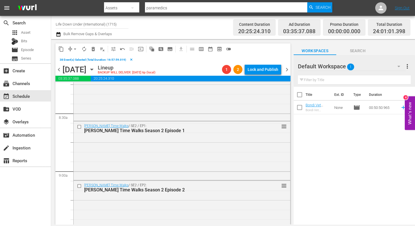
scroll to position [973, 0]
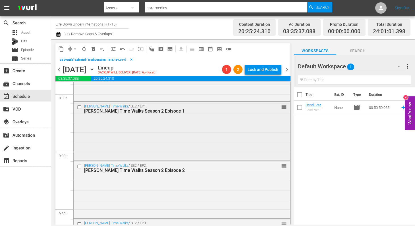
click at [80, 108] on input "checkbox" at bounding box center [80, 107] width 6 height 5
click at [79, 167] on input "checkbox" at bounding box center [80, 166] width 6 height 5
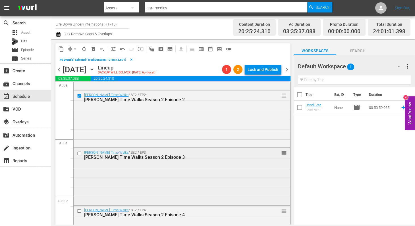
scroll to position [1045, 0]
click at [80, 155] on input "checkbox" at bounding box center [80, 153] width 6 height 5
click at [79, 210] on input "checkbox" at bounding box center [80, 210] width 6 height 5
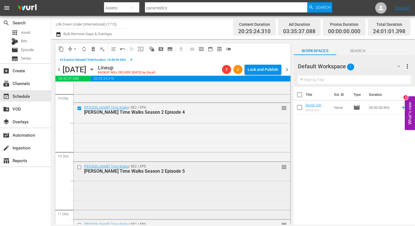
scroll to position [1158, 0]
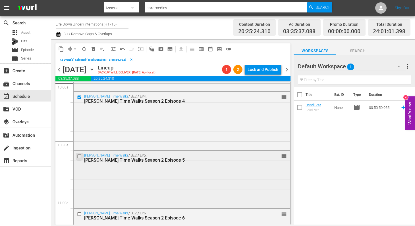
click at [80, 156] on input "checkbox" at bounding box center [80, 156] width 6 height 5
click at [80, 214] on input "checkbox" at bounding box center [80, 214] width 6 height 5
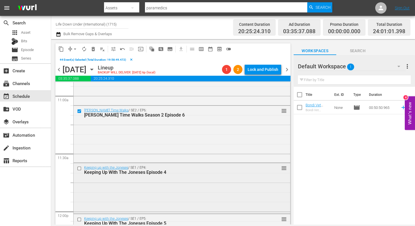
scroll to position [1272, 0]
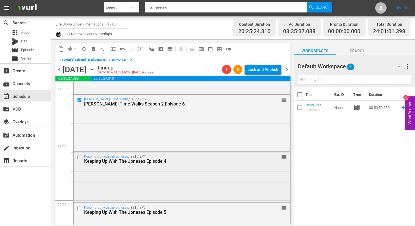
click at [80, 157] on input "checkbox" at bounding box center [80, 157] width 6 height 5
click at [78, 208] on input "checkbox" at bounding box center [80, 208] width 6 height 5
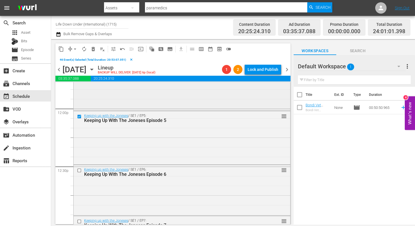
scroll to position [1367, 0]
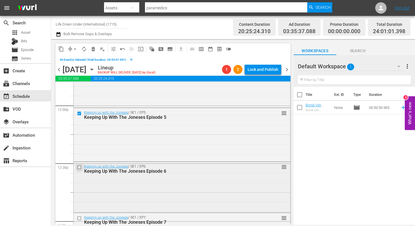
click at [79, 168] on input "checkbox" at bounding box center [80, 167] width 6 height 5
click at [80, 219] on input "checkbox" at bounding box center [80, 218] width 6 height 5
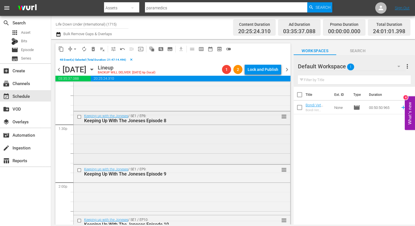
scroll to position [1531, 0]
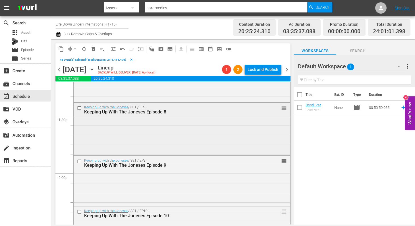
click at [79, 109] on input "checkbox" at bounding box center [80, 108] width 6 height 5
click at [79, 162] on input "checkbox" at bounding box center [80, 161] width 6 height 5
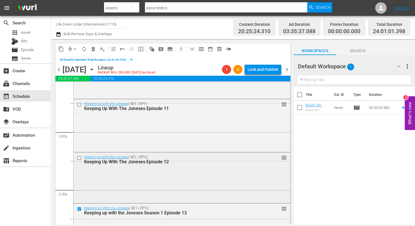
scroll to position [1687, 0]
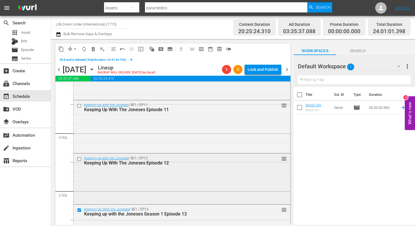
click at [80, 160] on input "checkbox" at bounding box center [80, 159] width 6 height 5
click at [80, 107] on input "checkbox" at bounding box center [80, 105] width 6 height 5
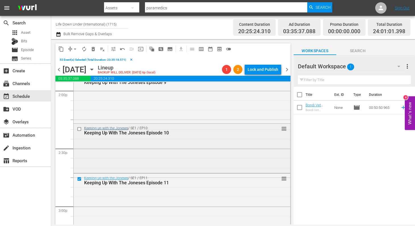
scroll to position [1613, 0]
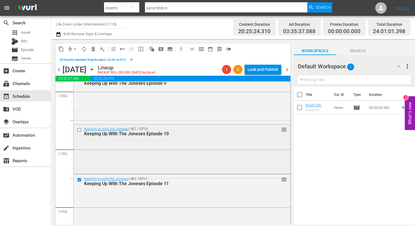
click at [79, 129] on input "checkbox" at bounding box center [80, 130] width 6 height 5
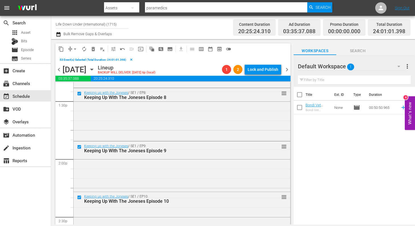
scroll to position [1545, 0]
click at [93, 48] on span "delete_forever_outlined" at bounding box center [93, 49] width 6 height 6
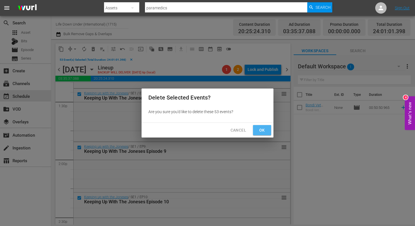
drag, startPoint x: 264, startPoint y: 128, endPoint x: 252, endPoint y: 132, distance: 12.5
click at [264, 128] on span "Ok" at bounding box center [261, 130] width 9 height 7
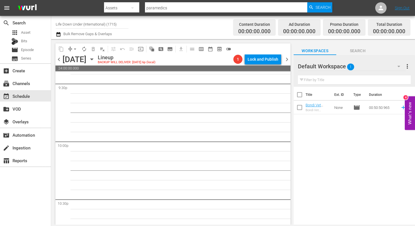
scroll to position [2628, 0]
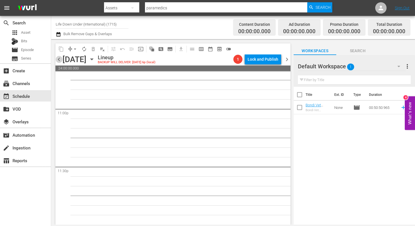
click at [59, 61] on span "chevron_left" at bounding box center [58, 59] width 7 height 7
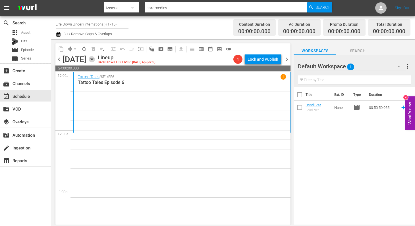
click at [93, 60] on icon "button" at bounding box center [91, 59] width 3 height 1
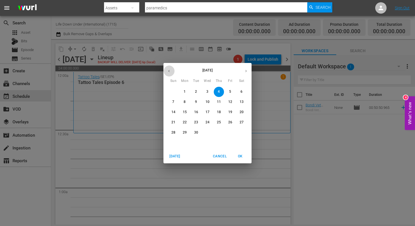
drag, startPoint x: 167, startPoint y: 69, endPoint x: 196, endPoint y: 77, distance: 29.4
click at [167, 69] on icon "button" at bounding box center [169, 71] width 4 height 4
click at [228, 124] on span "22" at bounding box center [230, 122] width 10 height 5
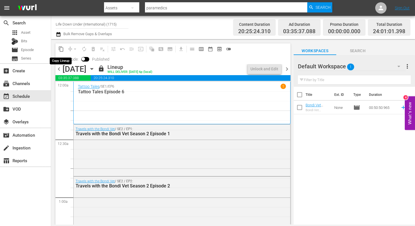
click at [61, 51] on span "content_copy" at bounding box center [61, 49] width 6 height 6
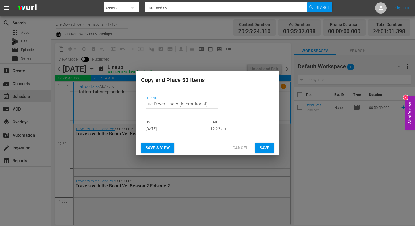
click at [179, 132] on input "[DATE]" at bounding box center [174, 129] width 59 height 9
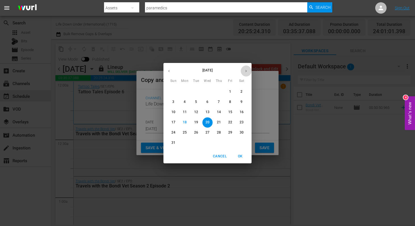
drag, startPoint x: 246, startPoint y: 71, endPoint x: 244, endPoint y: 79, distance: 8.1
click at [246, 71] on icon "button" at bounding box center [246, 71] width 4 height 4
drag, startPoint x: 219, startPoint y: 89, endPoint x: 218, endPoint y: 96, distance: 6.9
click at [219, 90] on p "4" at bounding box center [219, 91] width 2 height 5
type input "[DATE]"
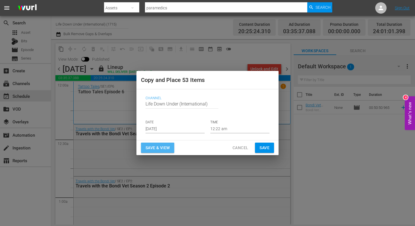
click at [164, 148] on span "Save & View" at bounding box center [157, 148] width 24 height 7
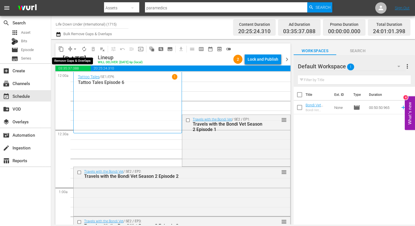
click at [75, 49] on span "arrow_drop_down" at bounding box center [75, 49] width 6 height 6
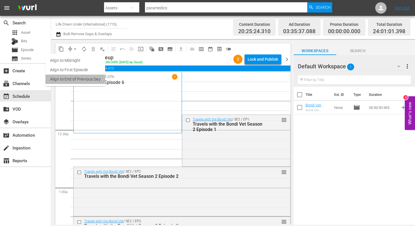
click at [69, 77] on li "Align to End of Previous Day" at bounding box center [75, 79] width 60 height 9
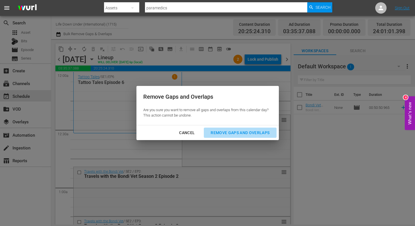
drag, startPoint x: 232, startPoint y: 130, endPoint x: 225, endPoint y: 131, distance: 6.5
click at [232, 130] on div "Remove Gaps and Overlaps" at bounding box center [240, 133] width 68 height 7
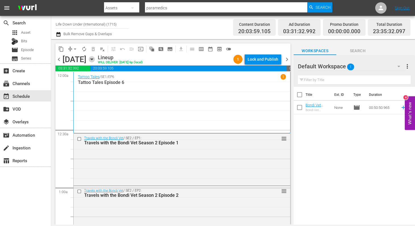
click at [93, 59] on icon "button" at bounding box center [91, 59] width 3 height 1
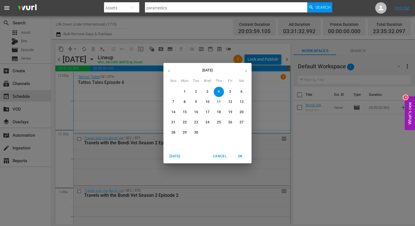
drag, startPoint x: 170, startPoint y: 71, endPoint x: 181, endPoint y: 77, distance: 12.0
click at [171, 71] on button "button" at bounding box center [168, 71] width 11 height 11
click at [229, 121] on p "22" at bounding box center [230, 122] width 4 height 5
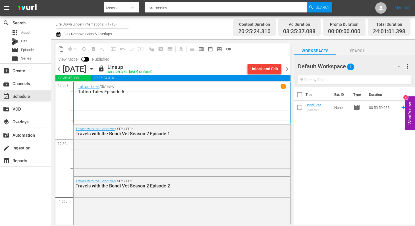
click at [95, 69] on icon "button" at bounding box center [92, 69] width 6 height 6
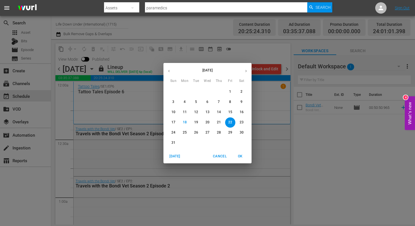
click at [246, 70] on icon "button" at bounding box center [245, 71] width 1 height 2
click at [220, 91] on span "4" at bounding box center [219, 91] width 10 height 5
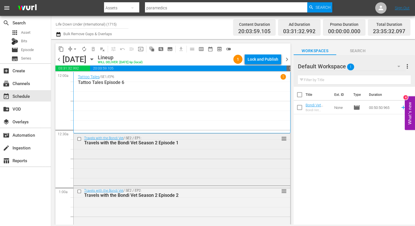
click at [120, 145] on div "Travels with the Bondi Vet Season 2 Episode 1" at bounding box center [172, 142] width 176 height 5
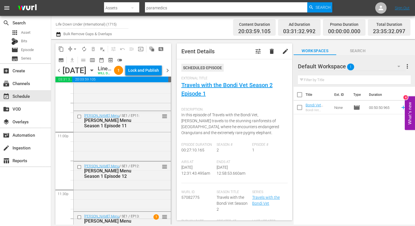
scroll to position [2663, 0]
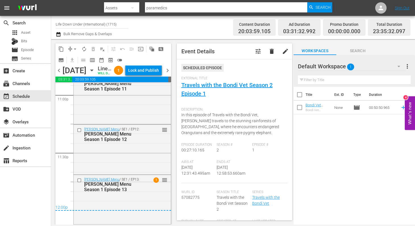
click at [167, 74] on span "chevron_right" at bounding box center [167, 70] width 7 height 7
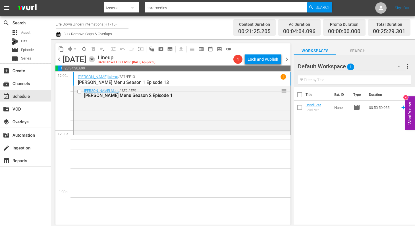
click at [95, 60] on icon "button" at bounding box center [92, 59] width 6 height 6
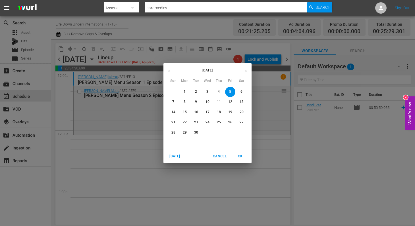
drag, startPoint x: 168, startPoint y: 71, endPoint x: 176, endPoint y: 82, distance: 13.8
click at [168, 72] on icon "button" at bounding box center [169, 71] width 4 height 4
click at [243, 122] on span "23" at bounding box center [241, 122] width 10 height 5
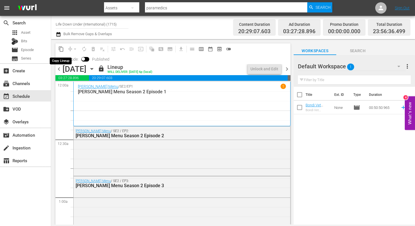
click at [61, 49] on span "content_copy" at bounding box center [61, 49] width 6 height 6
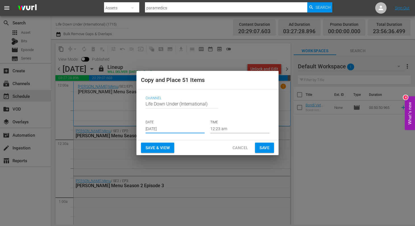
click at [179, 130] on input "[DATE]" at bounding box center [174, 129] width 59 height 9
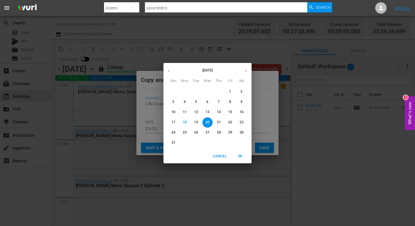
click at [245, 72] on icon "button" at bounding box center [246, 71] width 4 height 4
drag, startPoint x: 230, startPoint y: 92, endPoint x: 232, endPoint y: 95, distance: 3.8
click at [231, 92] on p "5" at bounding box center [230, 91] width 2 height 5
type input "[DATE]"
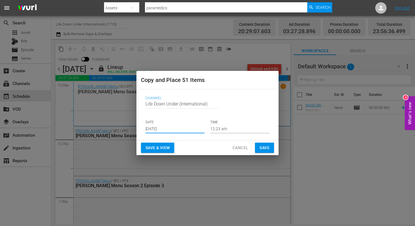
click at [153, 149] on span "Save & View" at bounding box center [157, 148] width 24 height 7
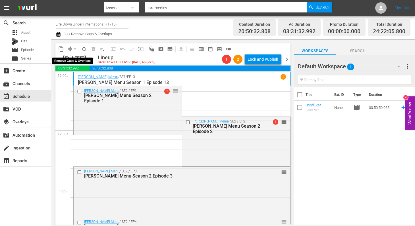
click at [76, 49] on span "arrow_drop_down" at bounding box center [75, 49] width 6 height 6
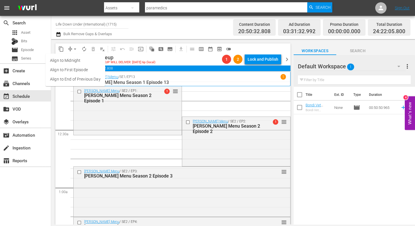
click at [62, 70] on li "Align to First Episode" at bounding box center [75, 69] width 60 height 9
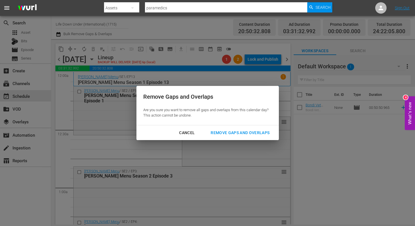
click at [240, 132] on div "Remove Gaps and Overlaps" at bounding box center [240, 133] width 68 height 7
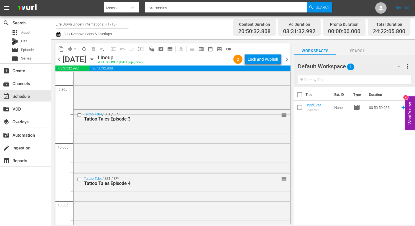
scroll to position [2685, 0]
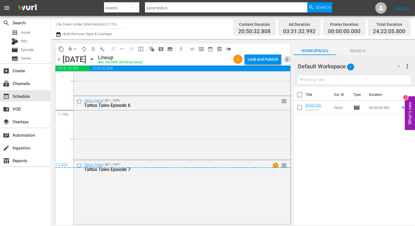
click at [288, 59] on span "chevron_right" at bounding box center [286, 59] width 7 height 7
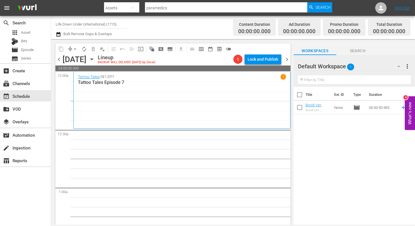
click at [95, 60] on icon "button" at bounding box center [92, 59] width 6 height 6
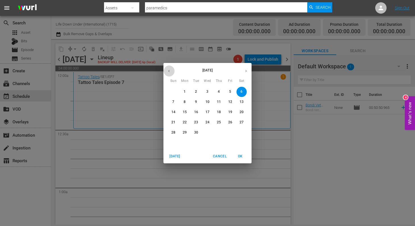
drag, startPoint x: 171, startPoint y: 72, endPoint x: 186, endPoint y: 86, distance: 20.5
click at [171, 72] on button "button" at bounding box center [168, 71] width 11 height 11
click at [173, 132] on p "24" at bounding box center [173, 132] width 4 height 5
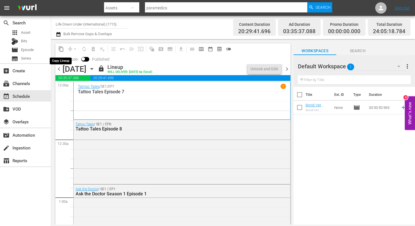
click at [61, 50] on span "content_copy" at bounding box center [61, 49] width 6 height 6
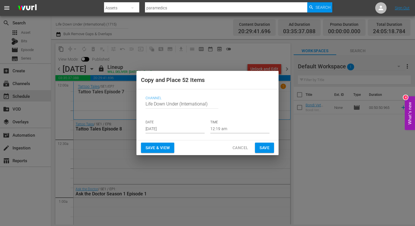
click at [175, 130] on input "[DATE]" at bounding box center [174, 129] width 59 height 9
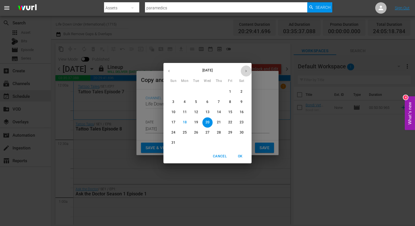
click at [243, 72] on button "button" at bounding box center [245, 71] width 11 height 11
click at [242, 90] on span "6" at bounding box center [241, 91] width 10 height 5
type input "[DATE]"
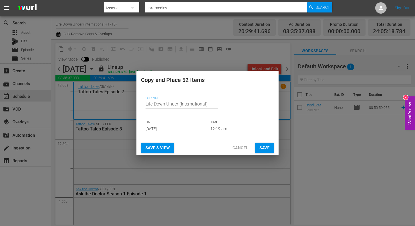
click at [159, 147] on span "Save & View" at bounding box center [157, 148] width 24 height 7
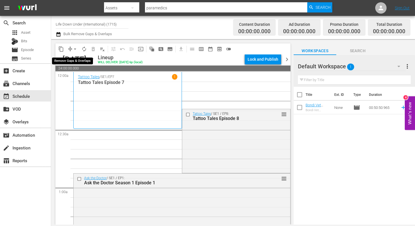
click at [75, 50] on span "arrow_drop_down" at bounding box center [75, 49] width 6 height 6
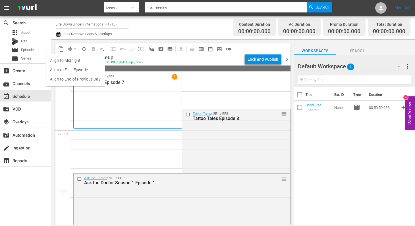
click at [68, 77] on li "Align to End of Previous Day" at bounding box center [75, 79] width 60 height 9
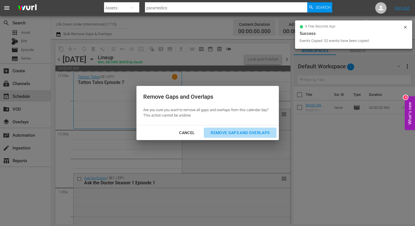
drag, startPoint x: 229, startPoint y: 134, endPoint x: 189, endPoint y: 137, distance: 40.5
click at [229, 134] on div "Remove Gaps and Overlaps" at bounding box center [240, 133] width 68 height 7
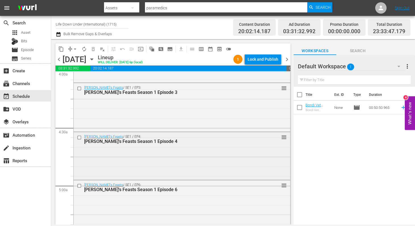
scroll to position [471, 0]
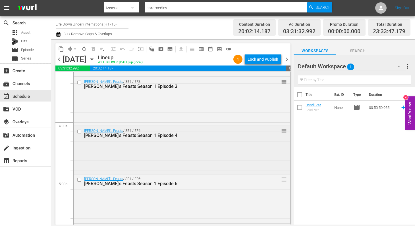
click at [120, 134] on div "[PERSON_NAME]'s Feasts Season 1 Episode 4" at bounding box center [172, 135] width 176 height 5
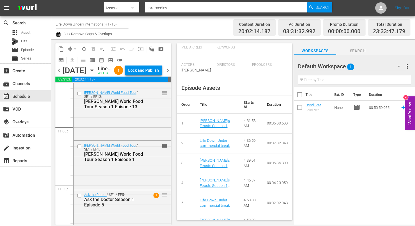
scroll to position [2664, 0]
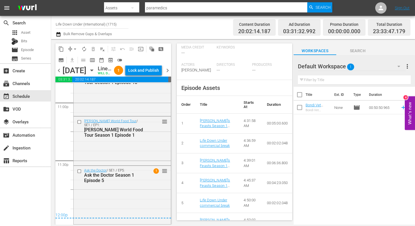
click at [166, 74] on span "chevron_right" at bounding box center [167, 70] width 7 height 7
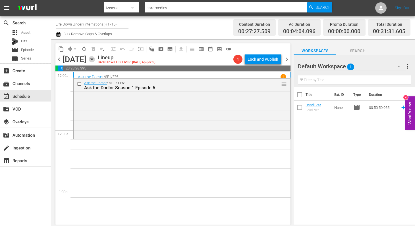
click at [95, 58] on icon "button" at bounding box center [92, 59] width 6 height 6
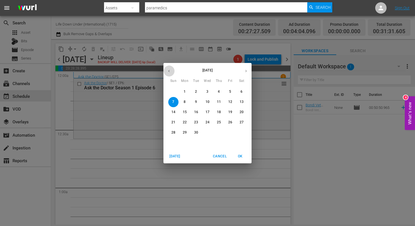
click at [170, 70] on icon "button" at bounding box center [169, 71] width 4 height 4
click at [186, 132] on p "25" at bounding box center [185, 132] width 4 height 5
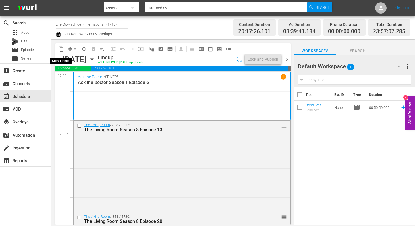
click at [60, 49] on span "content_copy" at bounding box center [61, 49] width 6 height 6
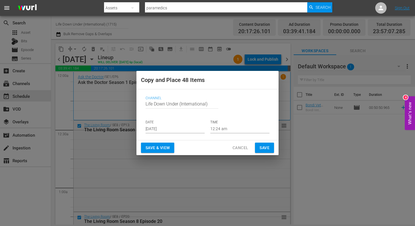
click at [176, 129] on input "[DATE]" at bounding box center [174, 129] width 59 height 9
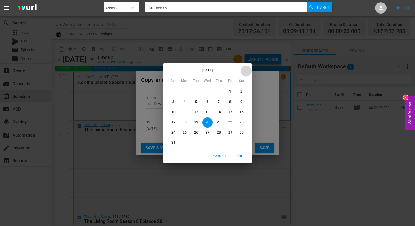
drag, startPoint x: 244, startPoint y: 69, endPoint x: 244, endPoint y: 75, distance: 6.0
click at [244, 69] on icon "button" at bounding box center [246, 71] width 4 height 4
click at [172, 101] on span "7" at bounding box center [173, 102] width 10 height 5
type input "[DATE]"
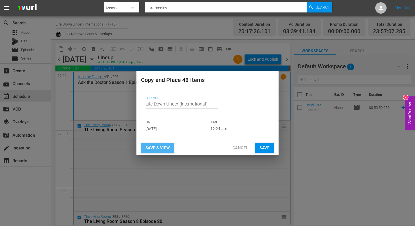
click at [156, 148] on span "Save & View" at bounding box center [157, 148] width 24 height 7
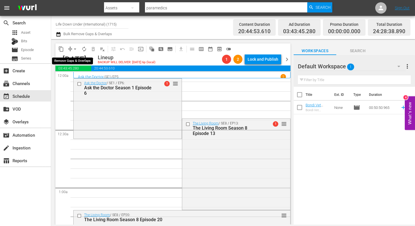
click at [75, 49] on span "arrow_drop_down" at bounding box center [75, 49] width 6 height 6
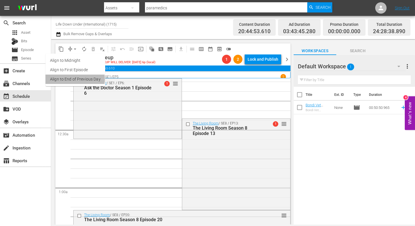
click at [69, 79] on li "Align to End of Previous Day" at bounding box center [75, 79] width 60 height 9
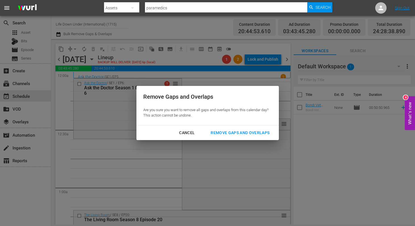
click at [187, 132] on div "Cancel" at bounding box center [186, 133] width 25 height 7
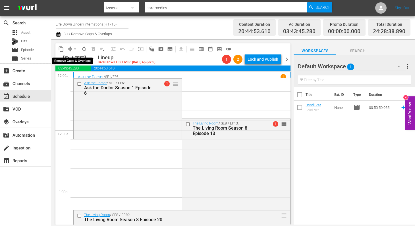
click at [74, 48] on span "arrow_drop_down" at bounding box center [75, 49] width 6 height 6
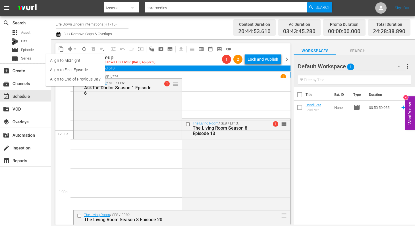
click at [71, 69] on li "Align to First Episode" at bounding box center [75, 69] width 60 height 9
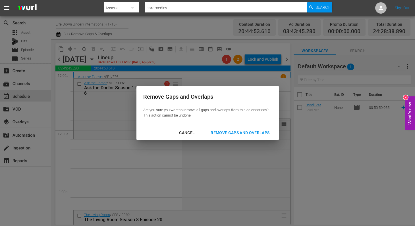
click at [244, 130] on div "Remove Gaps and Overlaps" at bounding box center [240, 133] width 68 height 7
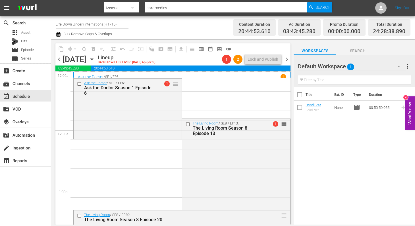
click at [93, 59] on icon "button" at bounding box center [91, 59] width 3 height 1
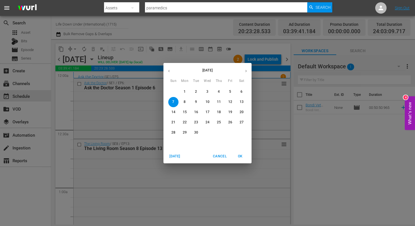
click at [170, 70] on icon "button" at bounding box center [169, 71] width 4 height 4
click at [184, 131] on p "25" at bounding box center [185, 132] width 4 height 5
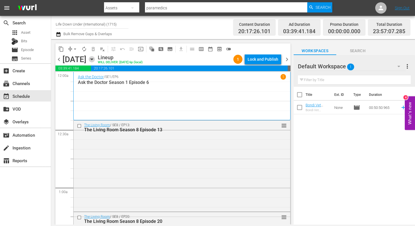
click at [95, 58] on icon "button" at bounding box center [92, 59] width 6 height 6
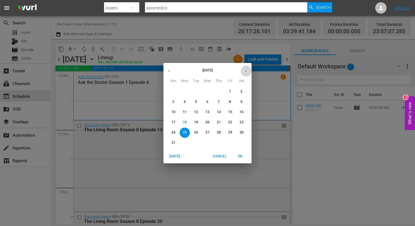
click at [248, 71] on icon "button" at bounding box center [246, 71] width 4 height 4
click at [170, 102] on span "7" at bounding box center [173, 102] width 10 height 5
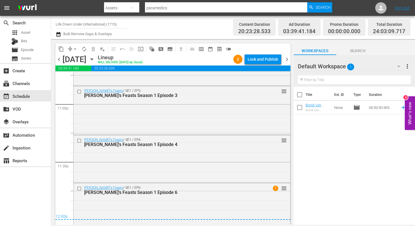
scroll to position [2641, 0]
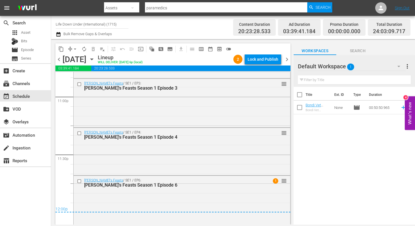
click at [286, 62] on span "chevron_right" at bounding box center [286, 59] width 7 height 7
